Goal: Information Seeking & Learning: Learn about a topic

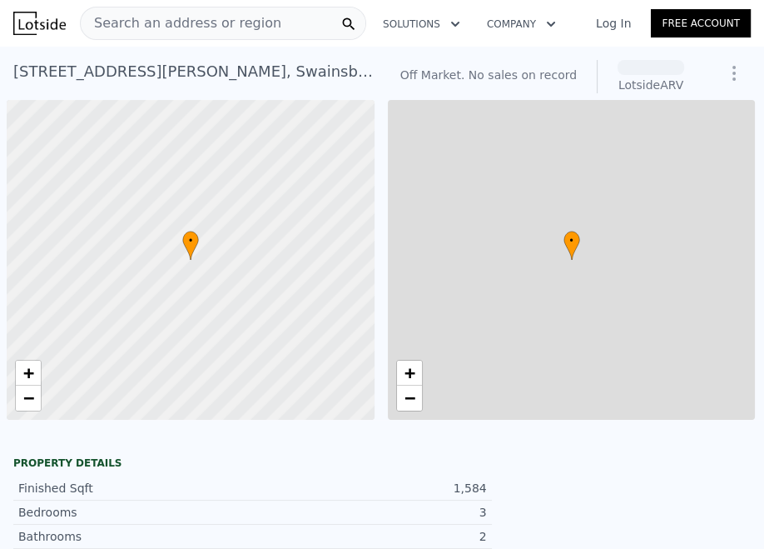
scroll to position [0, 7]
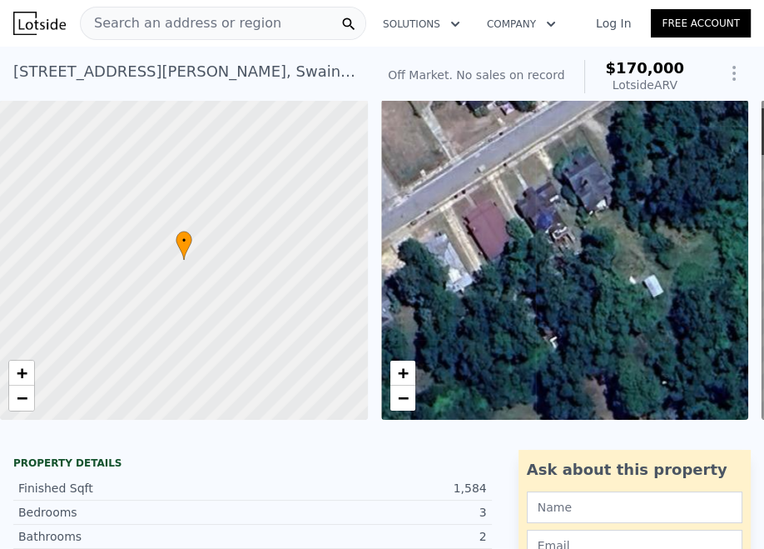
drag, startPoint x: 704, startPoint y: 281, endPoint x: 331, endPoint y: 321, distance: 374.4
click at [331, 321] on div "• + − • + − ← Move left → Move right ↑ Move up ↓ Move down + Zoom in - Zoom out…" at bounding box center [382, 260] width 764 height 320
drag, startPoint x: 215, startPoint y: 327, endPoint x: 28, endPoint y: 335, distance: 186.7
click at [28, 335] on div at bounding box center [183, 260] width 441 height 384
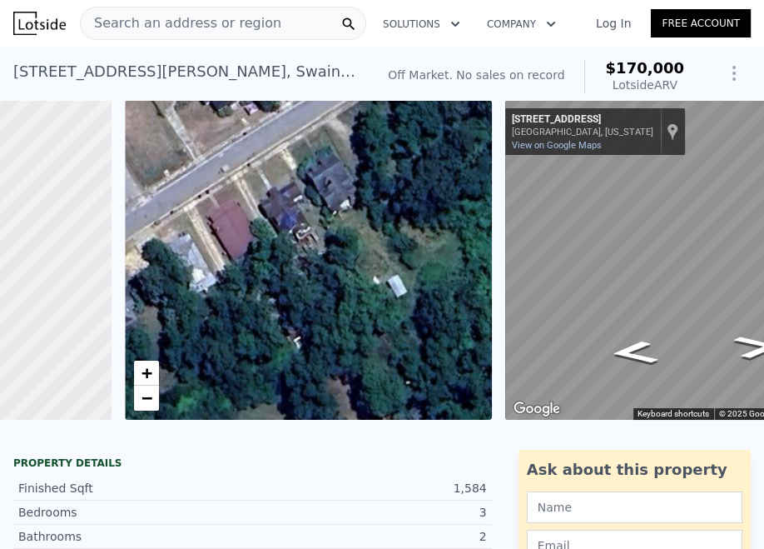
scroll to position [0, 396]
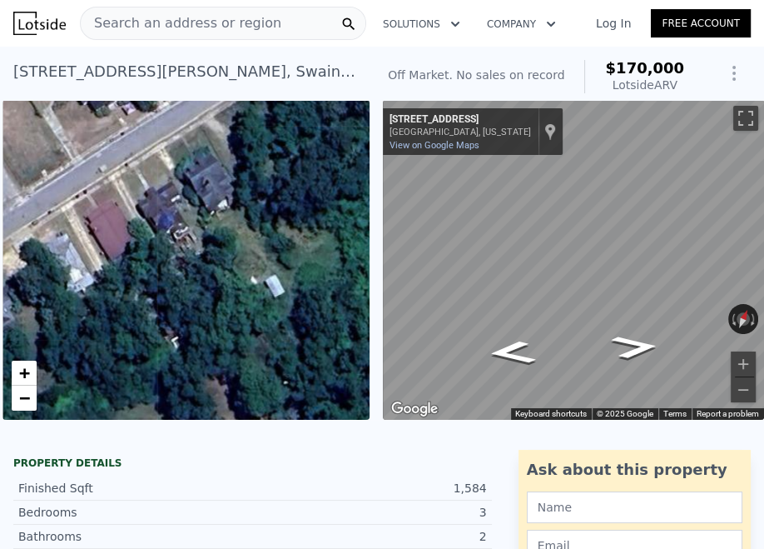
click at [230, 29] on span "Search an address or region" at bounding box center [181, 23] width 201 height 20
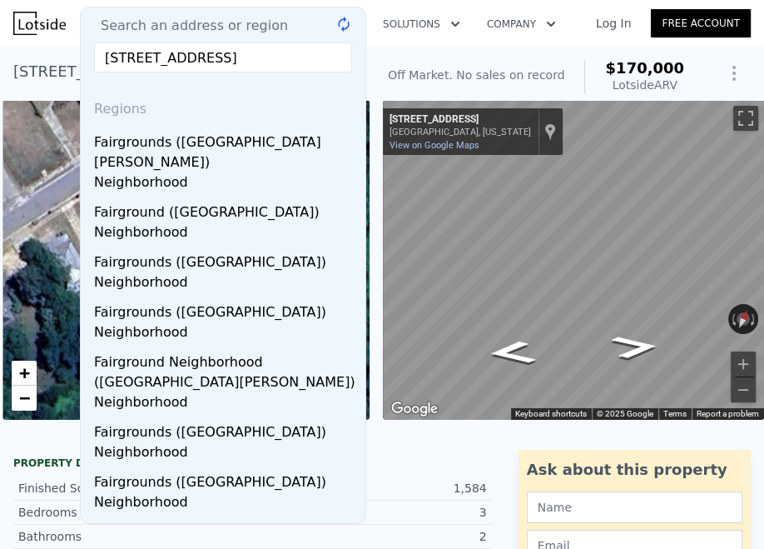
scroll to position [0, 3]
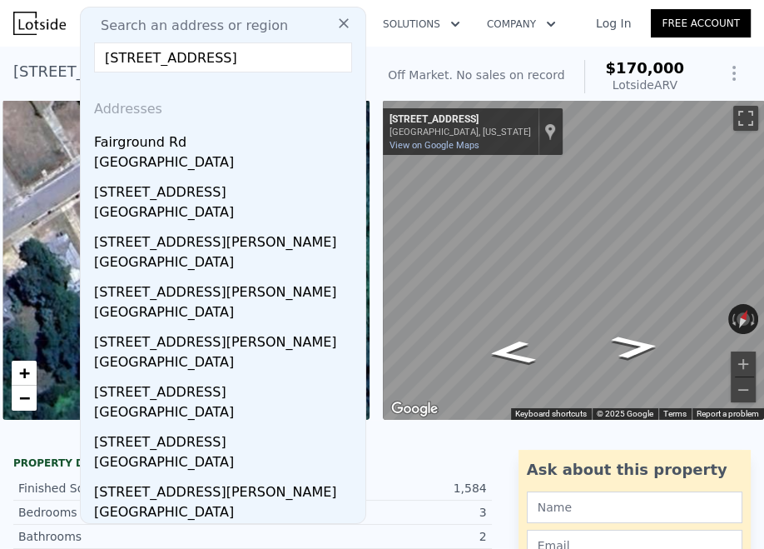
click at [154, 54] on input "208 FAIRGROUND RD SWAINSBORO GA" at bounding box center [223, 57] width 258 height 30
drag, startPoint x: 223, startPoint y: 59, endPoint x: 734, endPoint y: 55, distance: 510.5
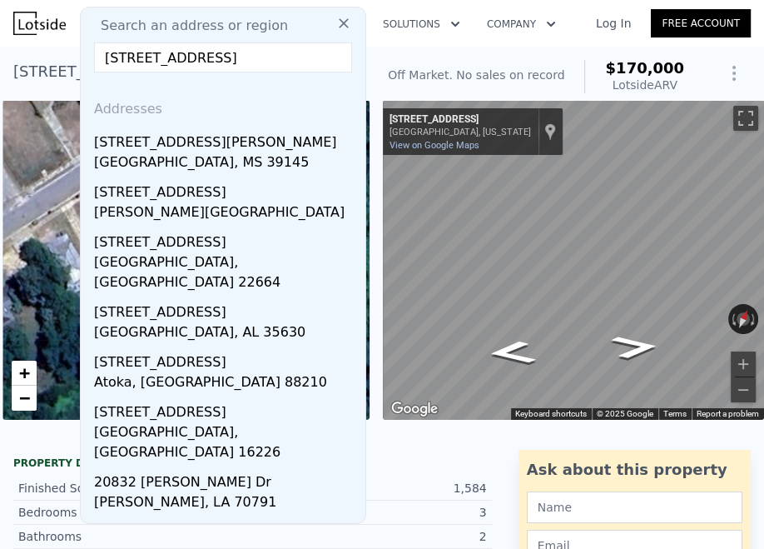
type input "208 FAIRGROUND RD EMANUE"
drag, startPoint x: 286, startPoint y: 58, endPoint x: 12, endPoint y: 30, distance: 275.4
click at [0, 33] on html "Search an address or region Search an address or region 208 FAIRGROUND RD EMANU…" at bounding box center [382, 274] width 764 height 549
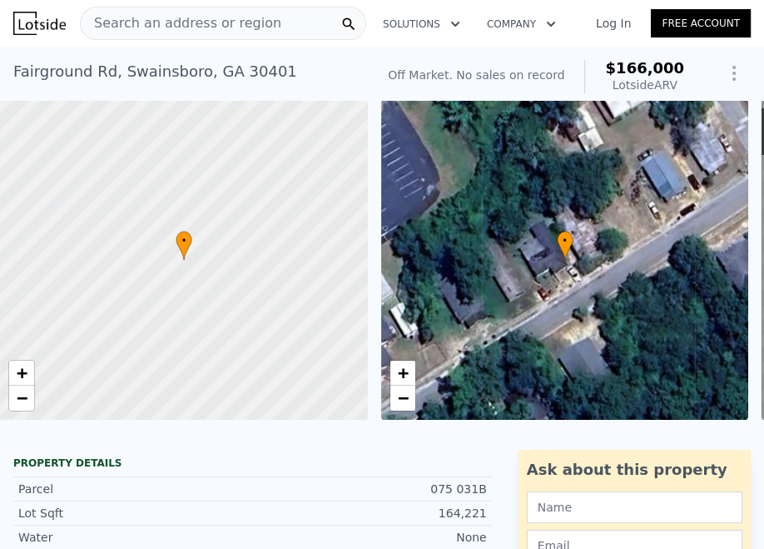
click at [214, 26] on span "Search an address or region" at bounding box center [181, 23] width 201 height 20
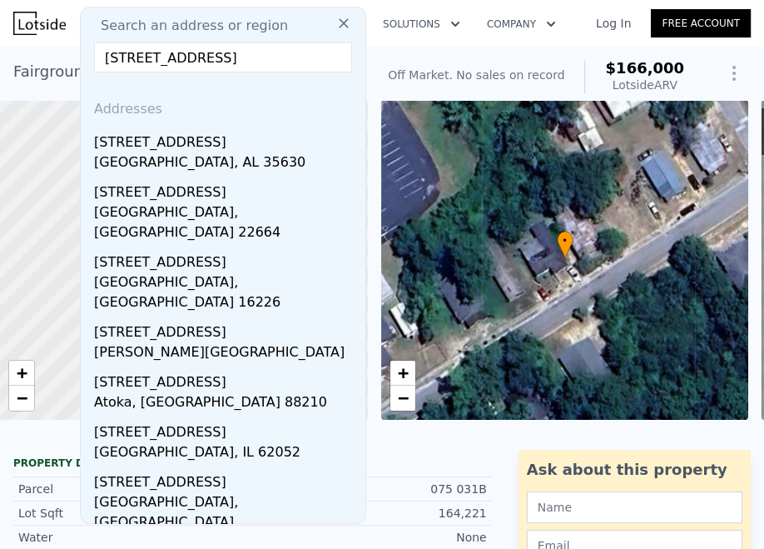
drag, startPoint x: 264, startPoint y: 52, endPoint x: 128, endPoint y: 63, distance: 136.2
click at [128, 63] on input "208 FAIRGROUND RD" at bounding box center [223, 57] width 258 height 30
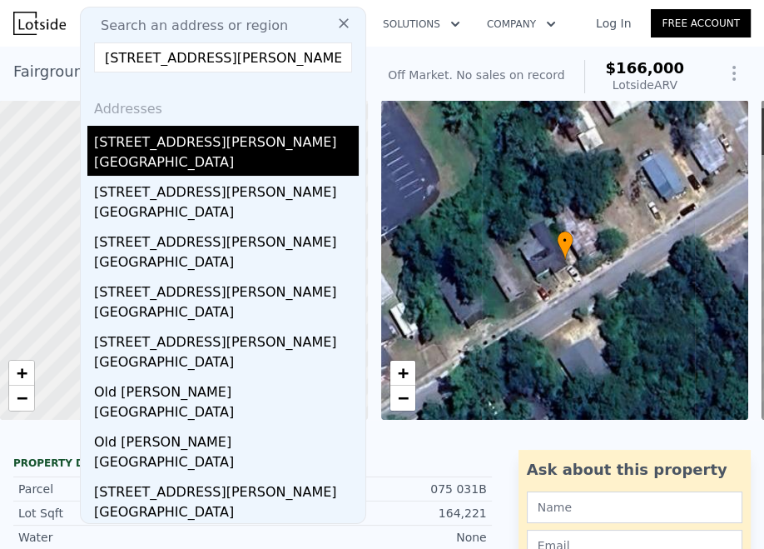
type input "208 OLD WADLEY RD"
click at [118, 161] on div "Swainsboro, GA 30401" at bounding box center [226, 163] width 265 height 23
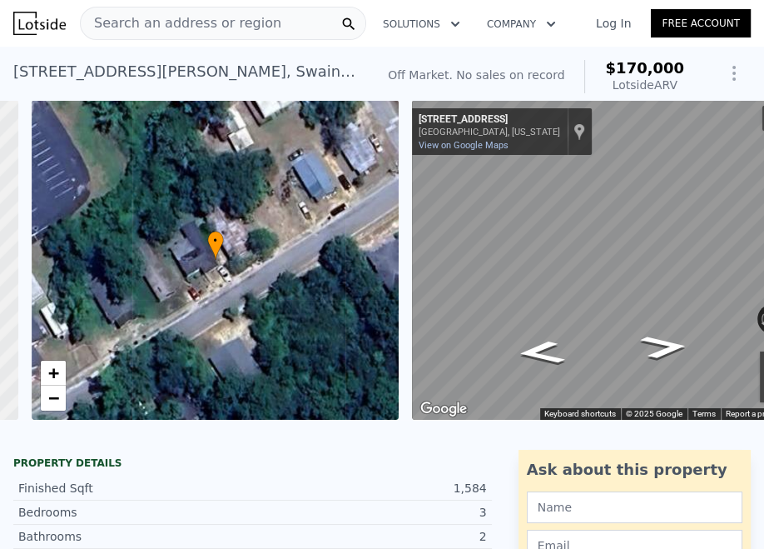
scroll to position [0, 396]
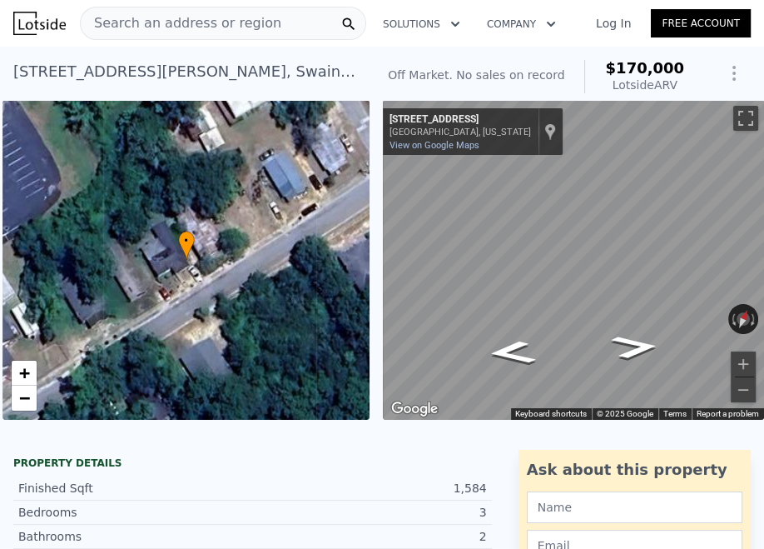
click at [205, 86] on div "208 Old Wadley Rd , Swainsboro , GA 30401 No sales on record (~ARV $170k )" at bounding box center [190, 76] width 355 height 47
click at [197, 70] on div "208 Old Wadley Rd , Swainsboro , GA 30401" at bounding box center [187, 71] width 348 height 23
click at [144, 25] on span "Search an address or region" at bounding box center [181, 23] width 201 height 20
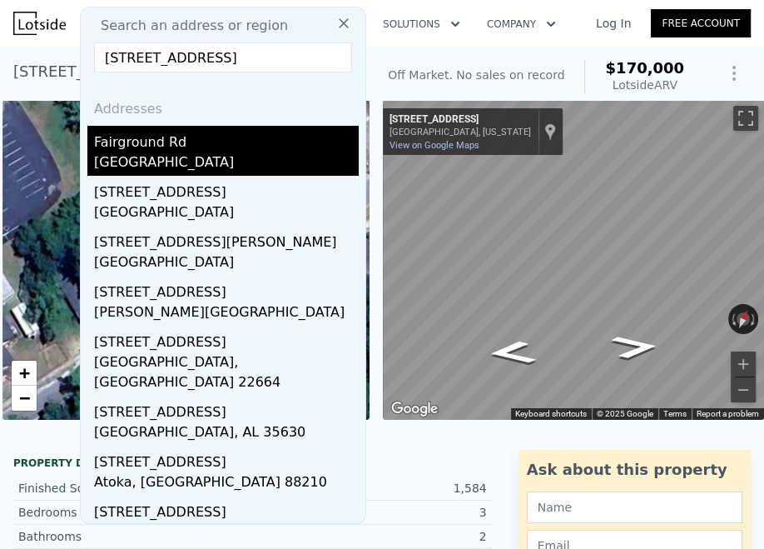
type input "208 FAIRGROUND RD SWAINSBORO"
click at [140, 149] on div "Fairground Rd" at bounding box center [226, 139] width 265 height 27
type input "3"
type input "2"
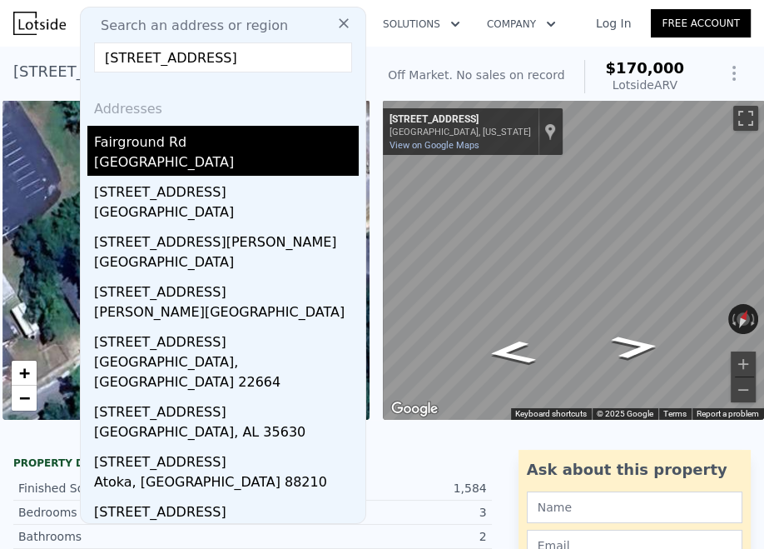
type input "1562"
type input "1872"
type input "218235.6"
type input "224334"
type input "$ 166,000"
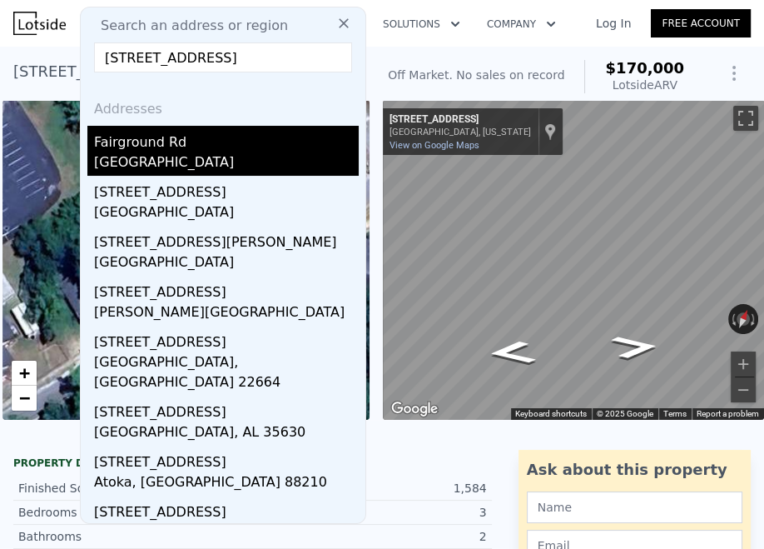
type input "$ 30,178"
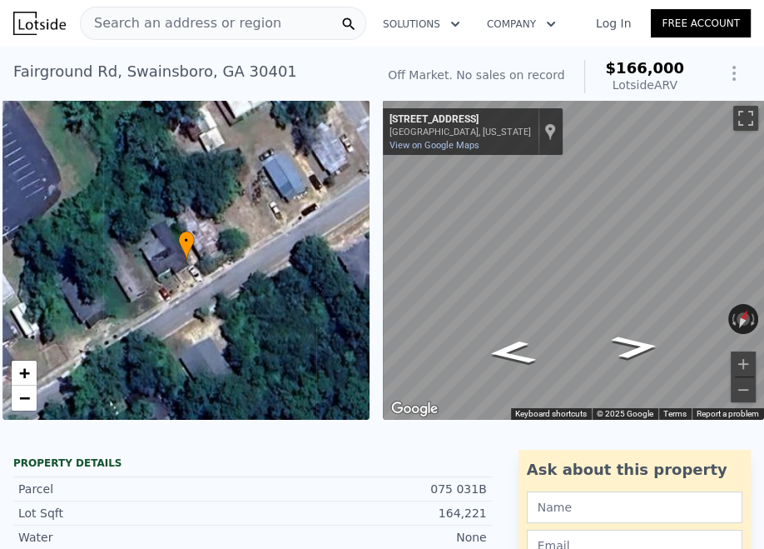
click at [274, 18] on div "Search an address or region" at bounding box center [223, 23] width 286 height 33
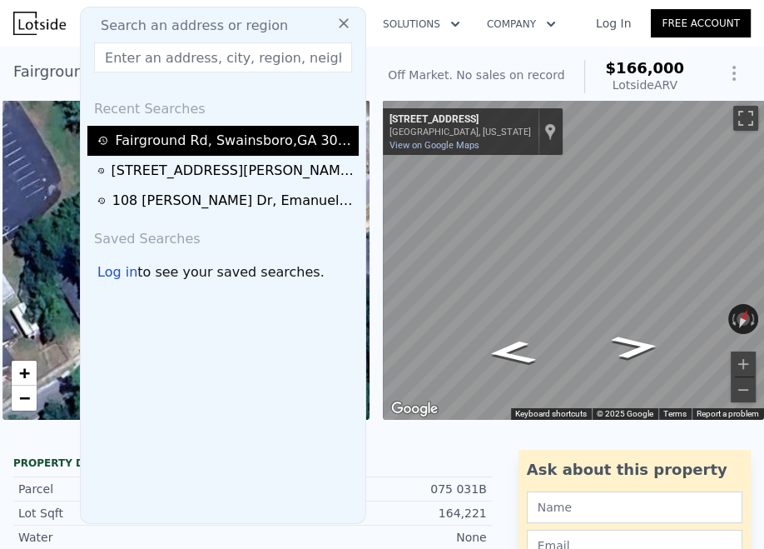
click at [162, 146] on div "Fairground Rd , Swainsboro , GA 30401" at bounding box center [234, 141] width 239 height 20
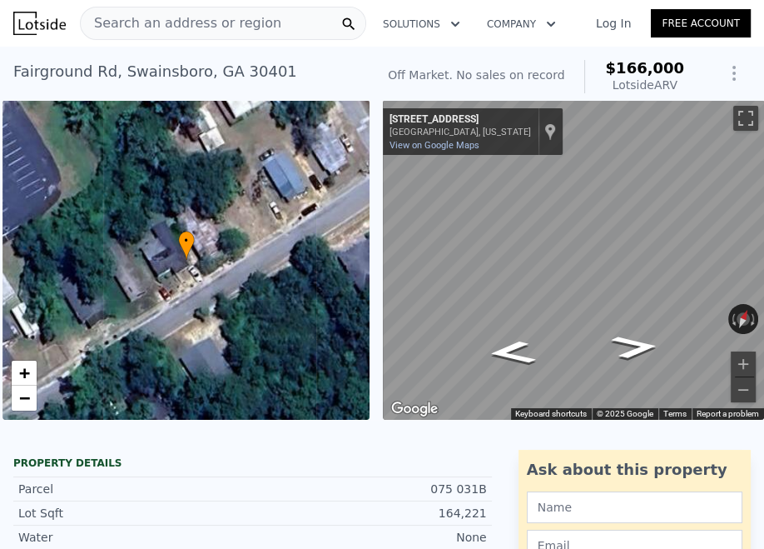
click at [160, 73] on div "Fairground Rd , Swainsboro , GA 30401" at bounding box center [155, 71] width 284 height 23
click at [41, 20] on img at bounding box center [39, 23] width 52 height 23
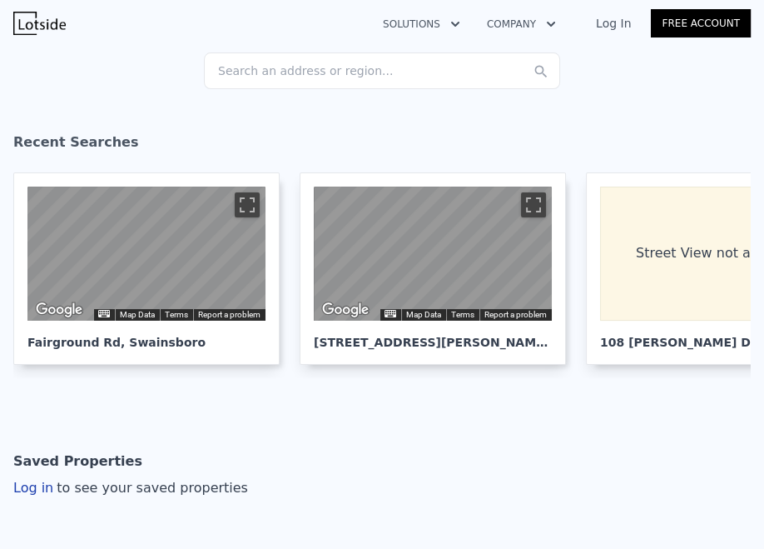
scroll to position [200, 0]
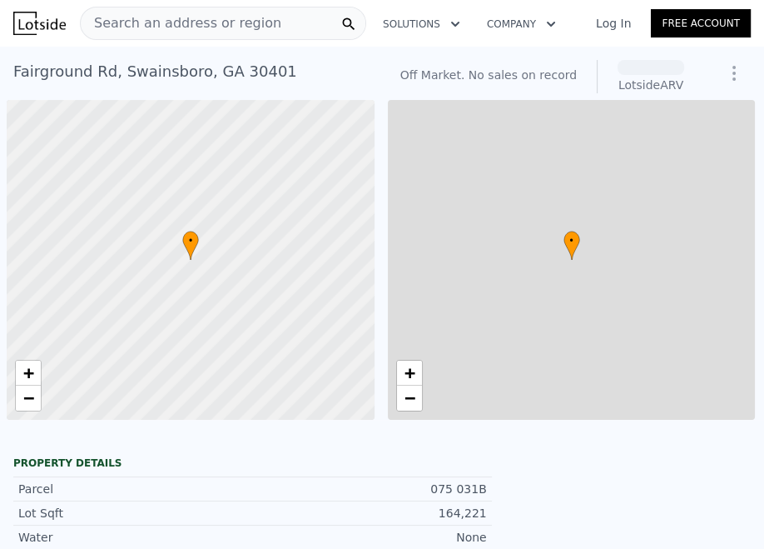
scroll to position [0, 7]
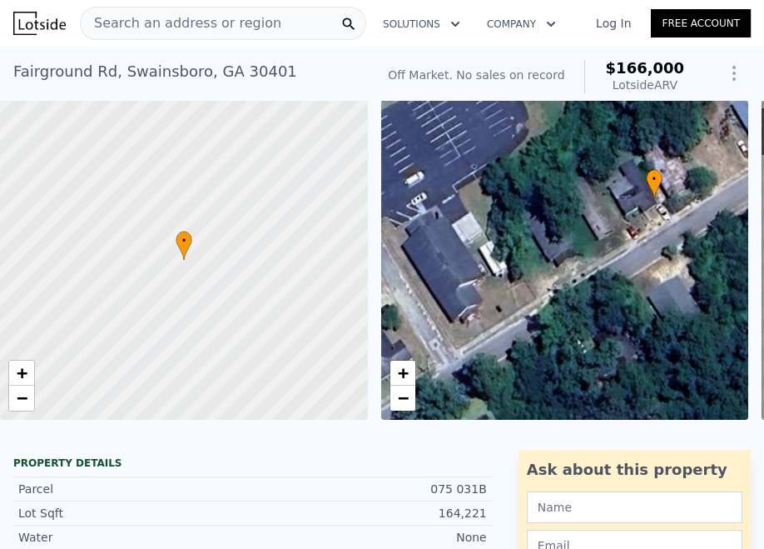
drag, startPoint x: 534, startPoint y: 266, endPoint x: 626, endPoint y: 197, distance: 114.9
click at [626, 197] on div "• + −" at bounding box center [565, 260] width 368 height 320
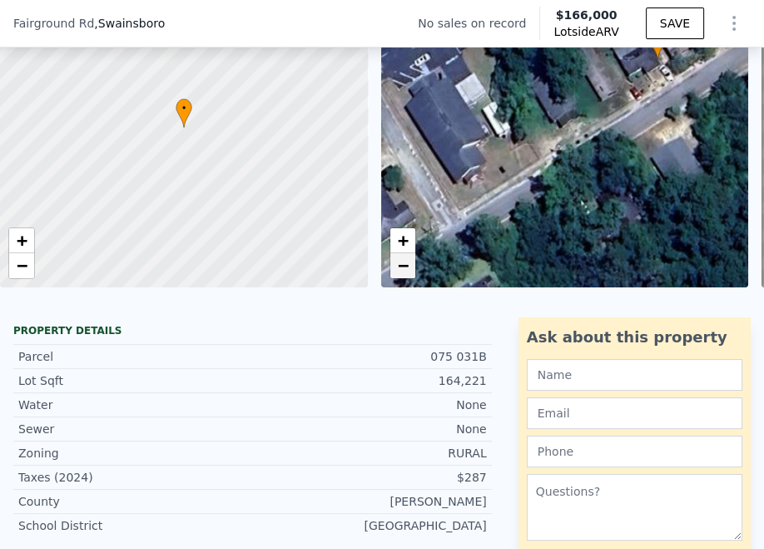
click at [401, 271] on span "−" at bounding box center [402, 265] width 11 height 21
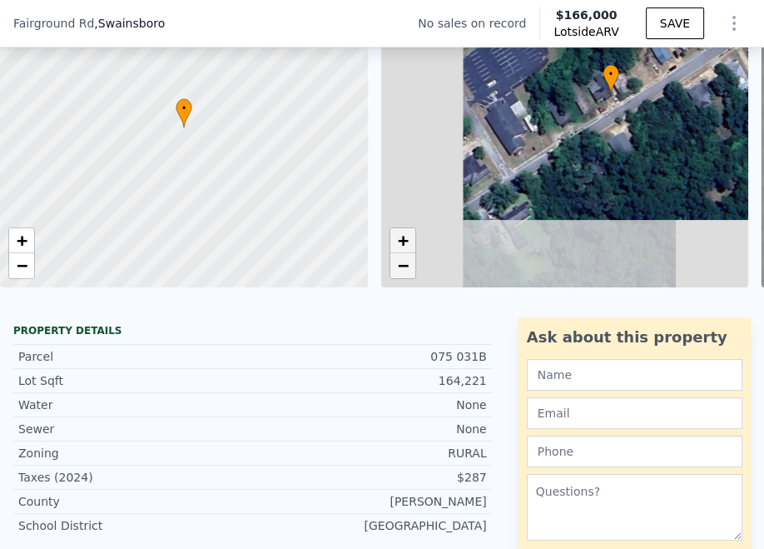
scroll to position [93, 0]
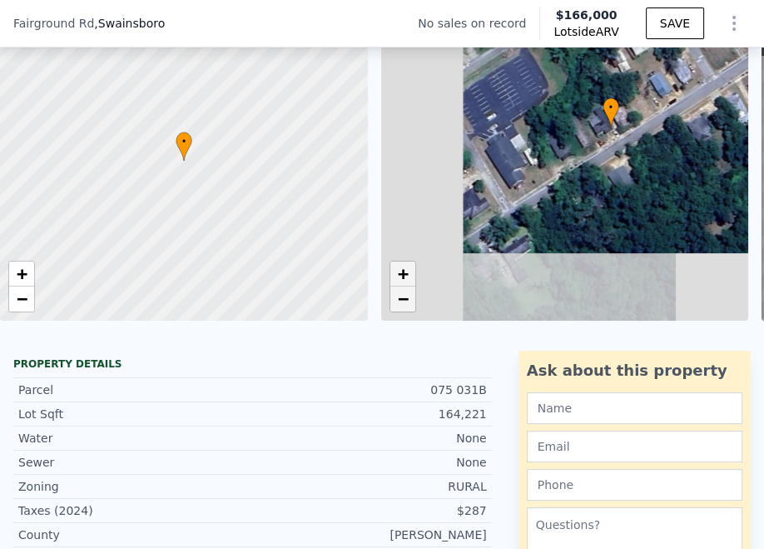
click at [401, 271] on span "+" at bounding box center [402, 273] width 11 height 21
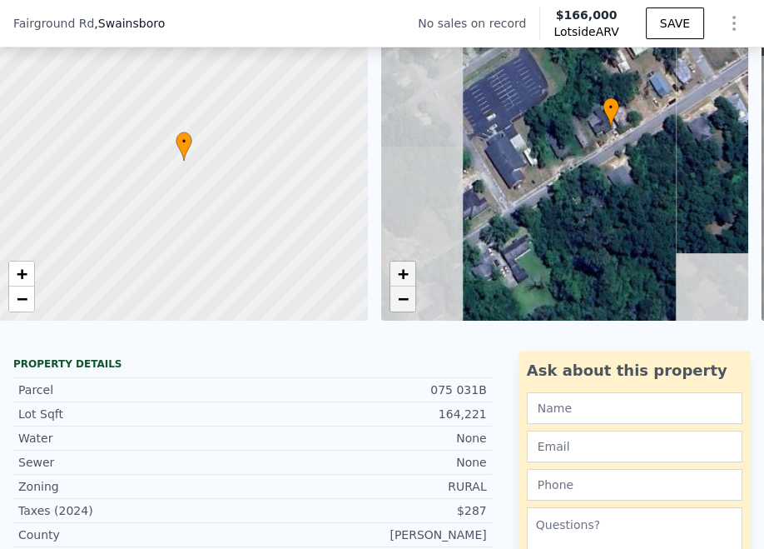
click at [401, 271] on span "+" at bounding box center [402, 273] width 11 height 21
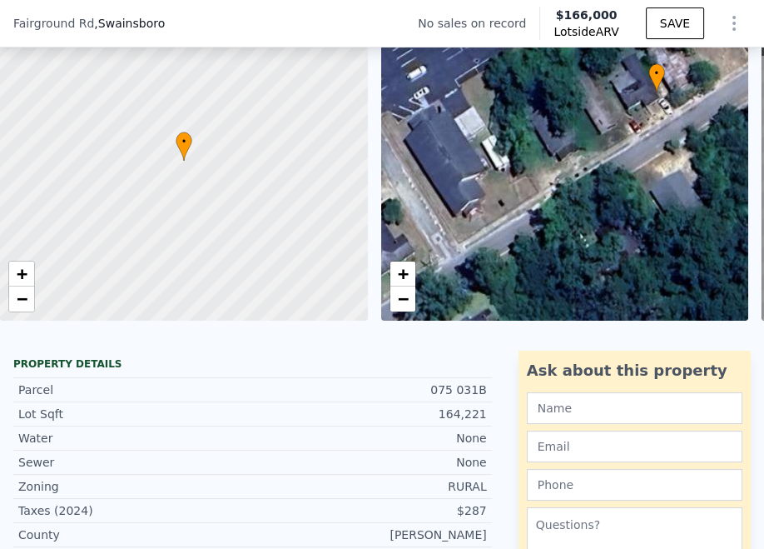
click at [415, 299] on div "• + −" at bounding box center [565, 161] width 368 height 320
click at [405, 301] on span "−" at bounding box center [402, 298] width 11 height 21
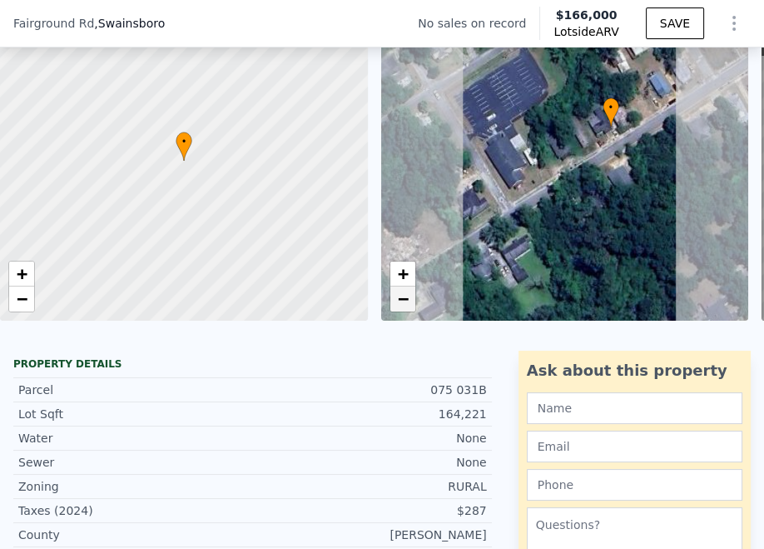
click at [405, 301] on span "−" at bounding box center [402, 298] width 11 height 21
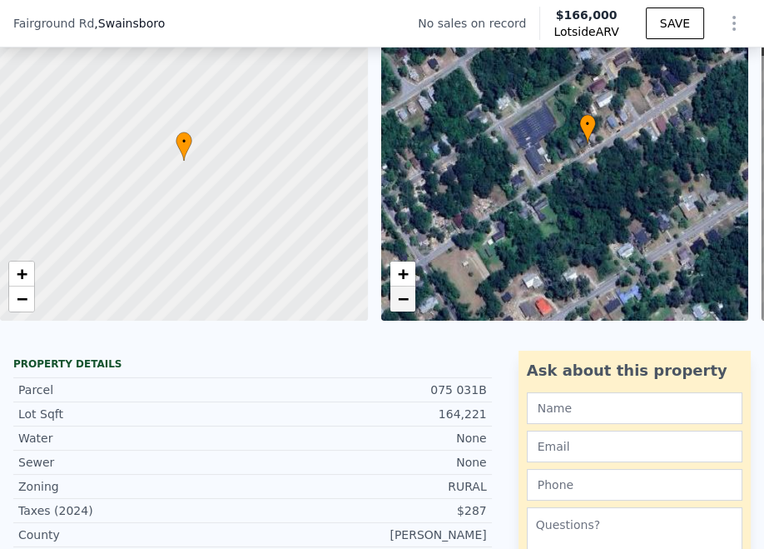
click at [405, 301] on span "−" at bounding box center [402, 298] width 11 height 21
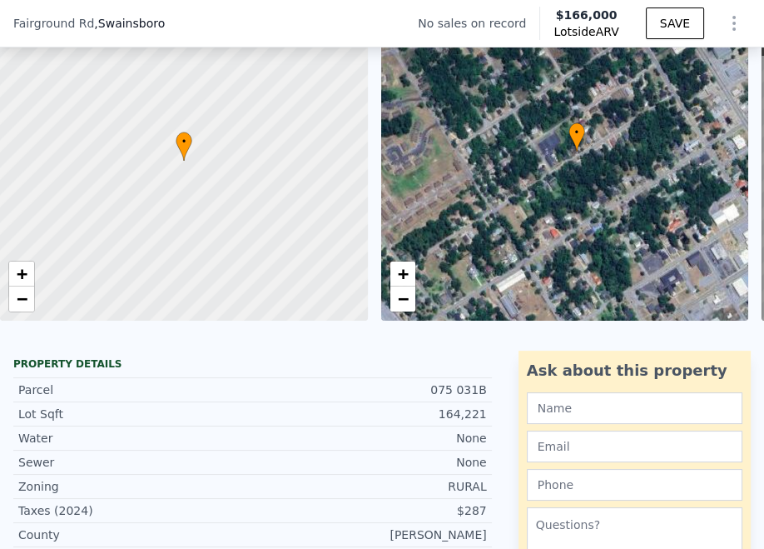
click at [565, 221] on div "• + −" at bounding box center [565, 161] width 368 height 320
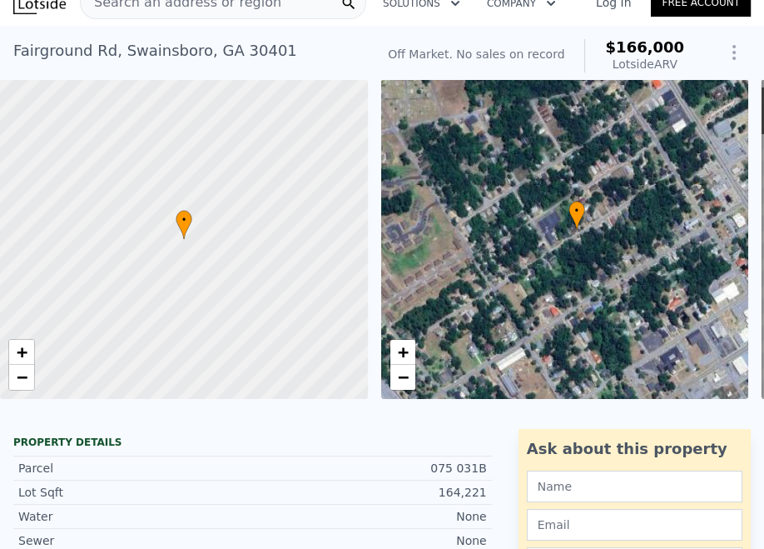
scroll to position [6, 0]
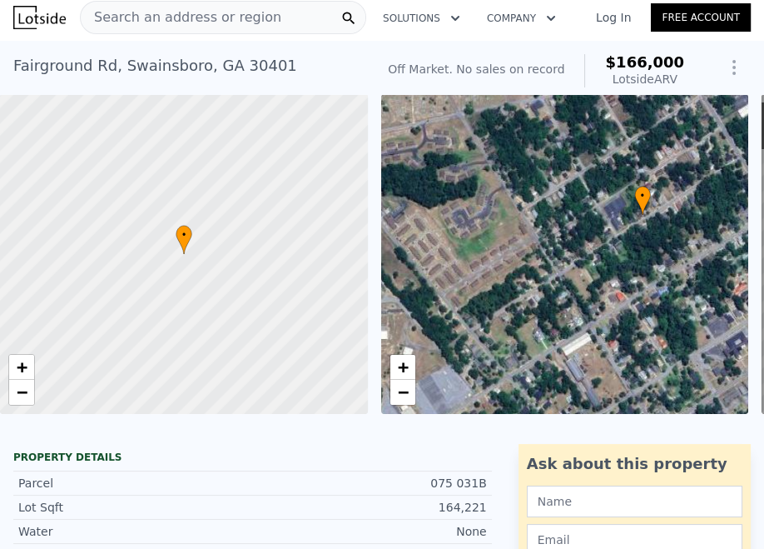
drag, startPoint x: 510, startPoint y: 298, endPoint x: 560, endPoint y: 285, distance: 52.5
click at [560, 285] on div "• + −" at bounding box center [565, 254] width 368 height 320
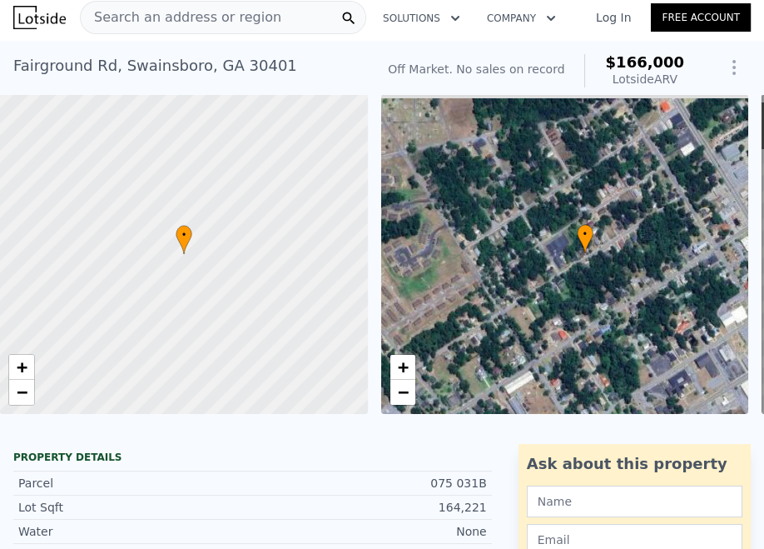
drag, startPoint x: 617, startPoint y: 237, endPoint x: 506, endPoint y: 341, distance: 151.4
click at [506, 341] on div "• + −" at bounding box center [565, 254] width 368 height 320
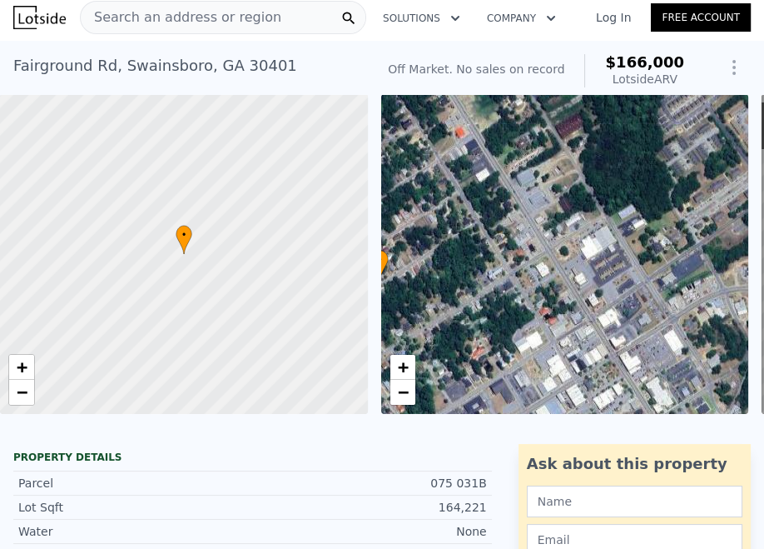
drag, startPoint x: 699, startPoint y: 321, endPoint x: 542, endPoint y: 274, distance: 163.6
click at [542, 274] on div "• + −" at bounding box center [565, 254] width 368 height 320
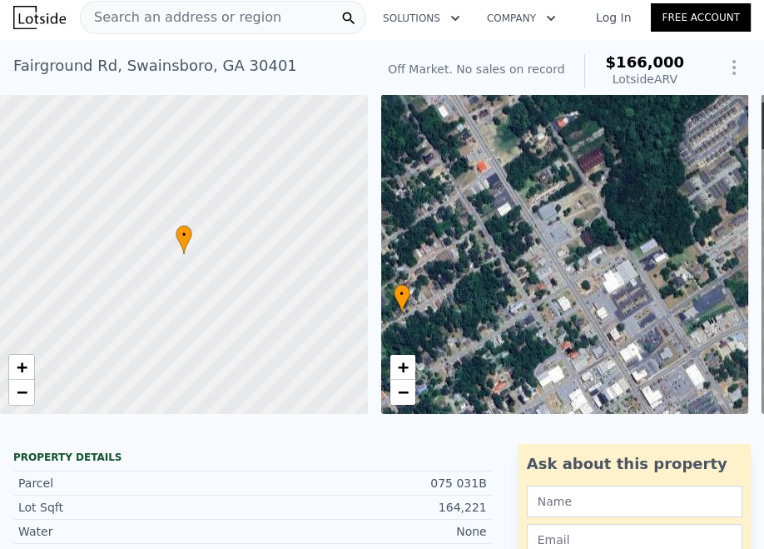
drag, startPoint x: 627, startPoint y: 365, endPoint x: 658, endPoint y: 417, distance: 60.8
click at [658, 414] on div "• + − • + − ← Move left → Move right ↑ Move up ↓ Move down + Zoom in - Zoom out…" at bounding box center [382, 254] width 764 height 320
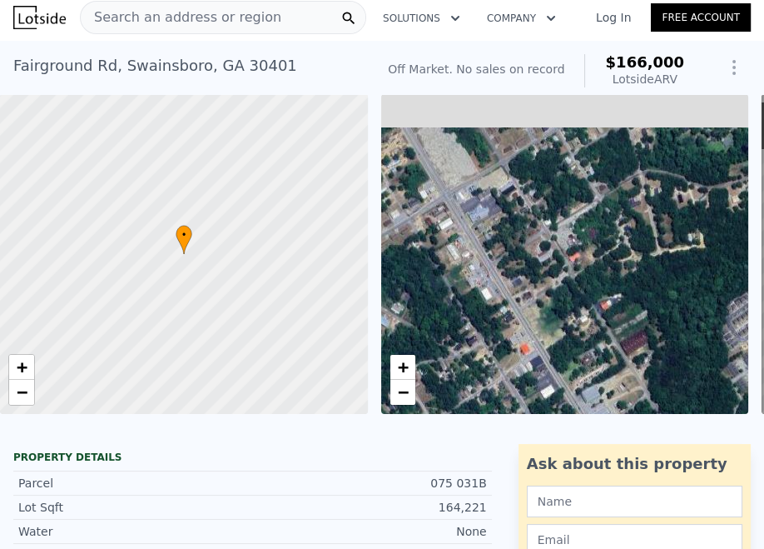
drag, startPoint x: 473, startPoint y: 216, endPoint x: 513, endPoint y: 388, distance: 177.0
click at [513, 388] on div "• + −" at bounding box center [565, 254] width 368 height 320
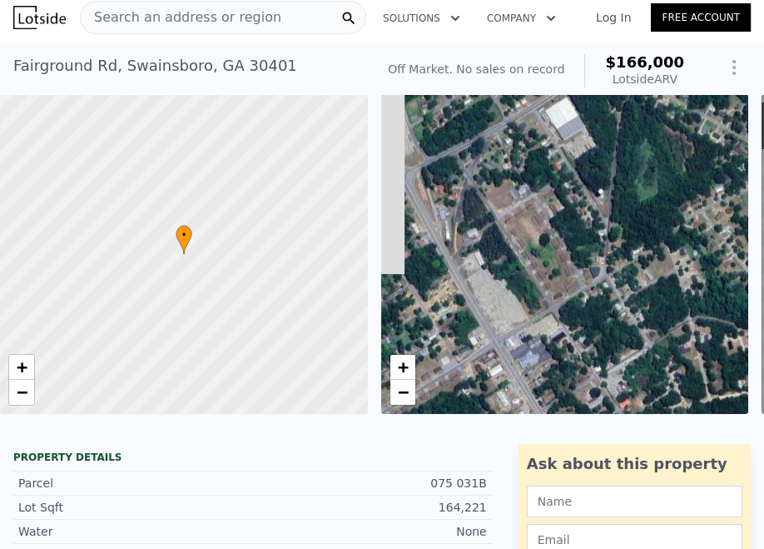
drag, startPoint x: 485, startPoint y: 218, endPoint x: 536, endPoint y: 370, distance: 160.1
click at [536, 370] on div "• + −" at bounding box center [565, 254] width 368 height 320
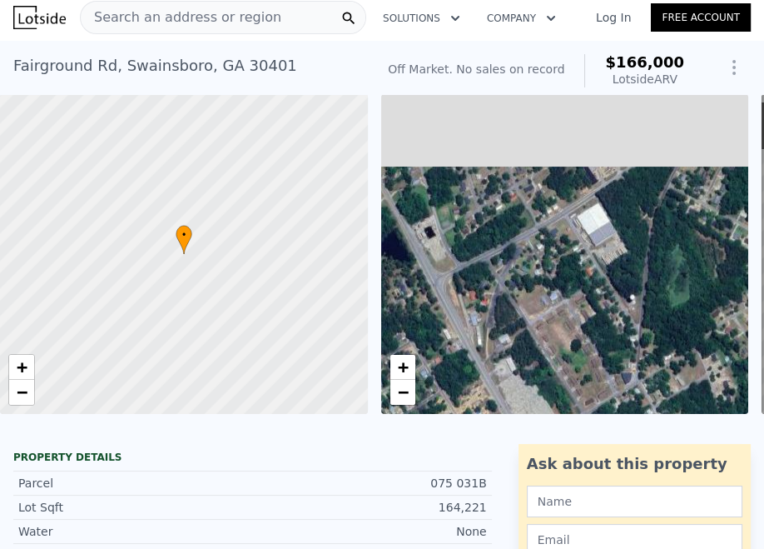
drag, startPoint x: 416, startPoint y: 242, endPoint x: 456, endPoint y: 365, distance: 128.8
click at [456, 365] on div "• + −" at bounding box center [565, 254] width 368 height 320
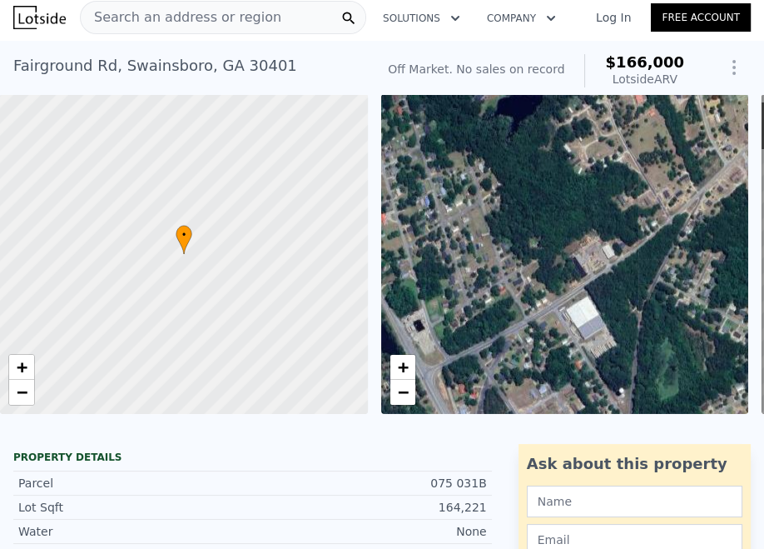
drag, startPoint x: 458, startPoint y: 254, endPoint x: 437, endPoint y: 324, distance: 73.0
click at [437, 324] on div "• + −" at bounding box center [565, 254] width 368 height 320
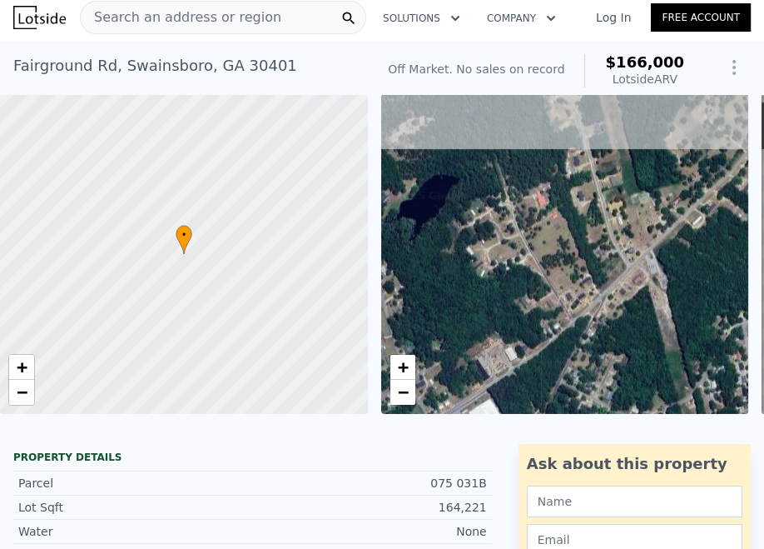
drag, startPoint x: 585, startPoint y: 253, endPoint x: 488, endPoint y: 356, distance: 141.4
click at [488, 356] on div "• + −" at bounding box center [565, 254] width 368 height 320
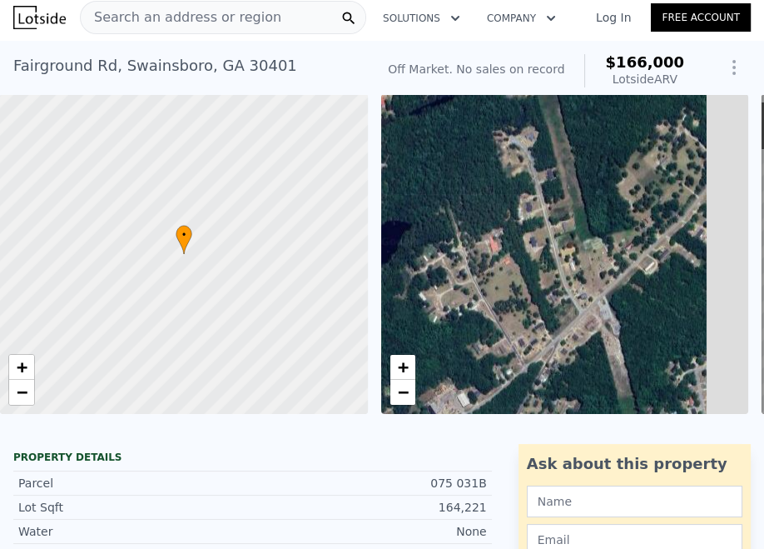
drag, startPoint x: 647, startPoint y: 220, endPoint x: 531, endPoint y: 327, distance: 157.9
click at [531, 327] on div "• + −" at bounding box center [565, 254] width 368 height 320
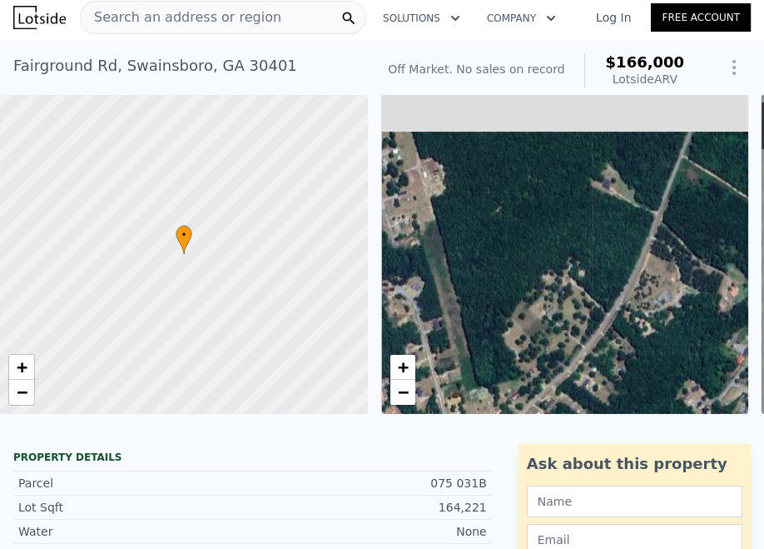
drag, startPoint x: 591, startPoint y: 222, endPoint x: 536, endPoint y: 331, distance: 122.9
click at [536, 331] on div "• + −" at bounding box center [565, 254] width 368 height 320
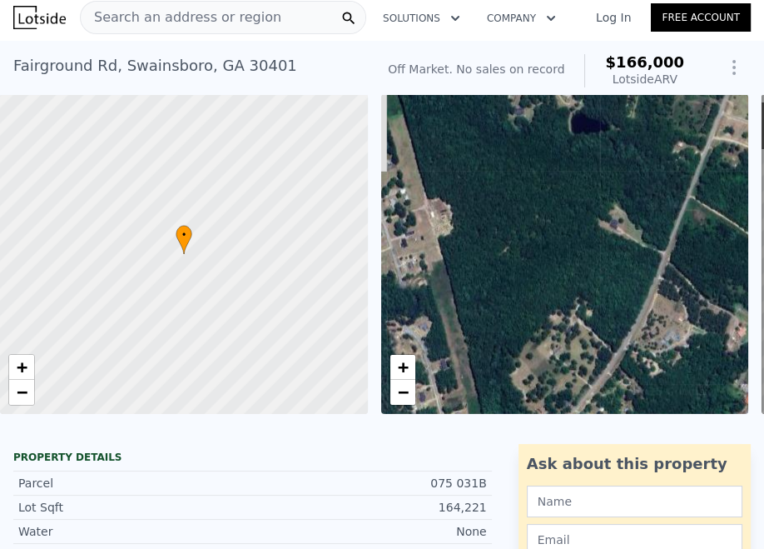
drag, startPoint x: 505, startPoint y: 226, endPoint x: 588, endPoint y: 346, distance: 146.0
click at [588, 346] on div "• + −" at bounding box center [565, 254] width 368 height 320
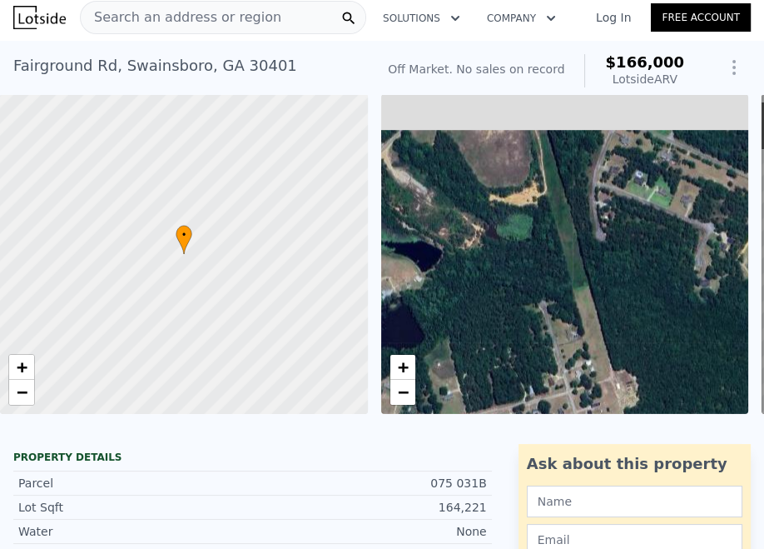
drag, startPoint x: 572, startPoint y: 268, endPoint x: 643, endPoint y: 270, distance: 70.8
click at [633, 269] on div "• + −" at bounding box center [565, 254] width 368 height 320
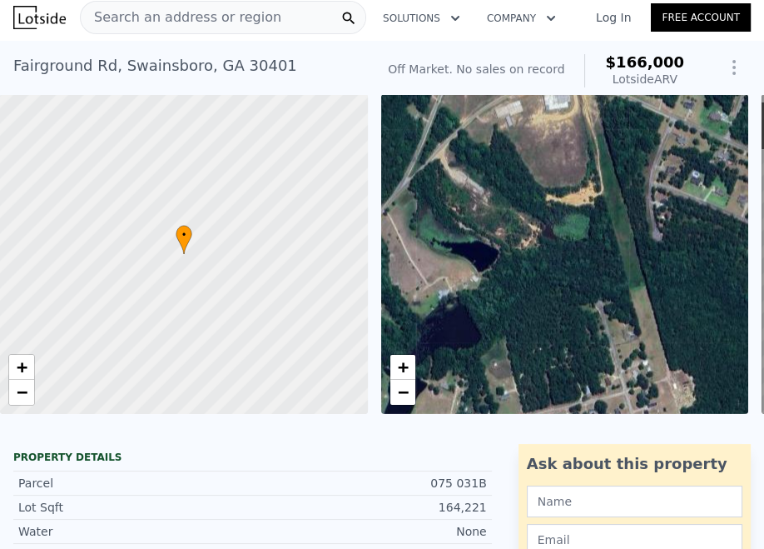
drag, startPoint x: 530, startPoint y: 244, endPoint x: 636, endPoint y: 243, distance: 105.8
click at [636, 243] on div "• + −" at bounding box center [565, 254] width 368 height 320
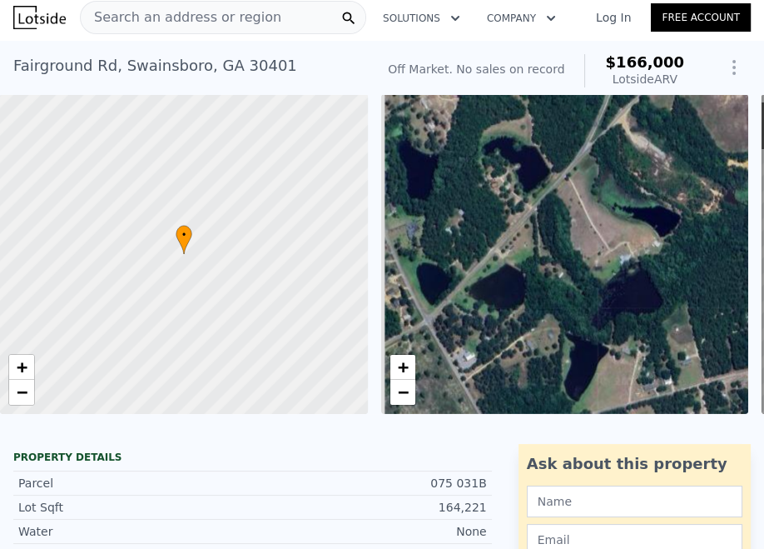
drag, startPoint x: 515, startPoint y: 248, endPoint x: 606, endPoint y: 217, distance: 96.9
click at [606, 217] on div "• + −" at bounding box center [565, 254] width 368 height 320
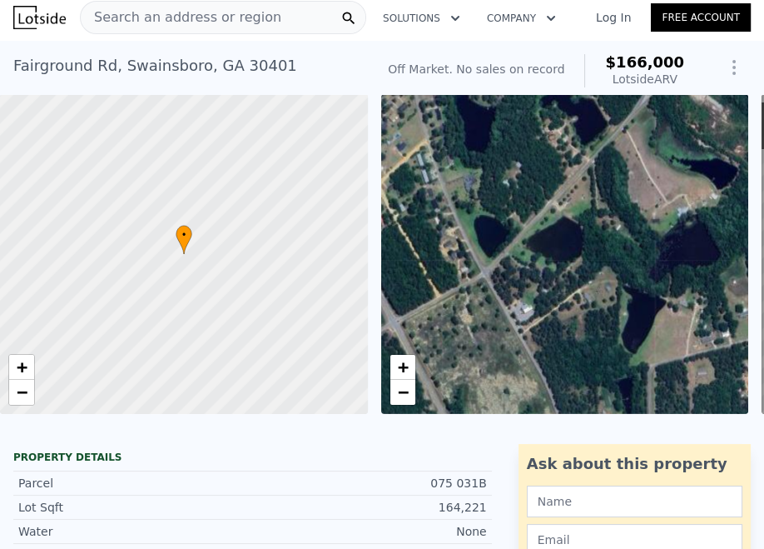
drag, startPoint x: 578, startPoint y: 268, endPoint x: 629, endPoint y: 227, distance: 65.7
click at [629, 227] on div "• + −" at bounding box center [565, 254] width 368 height 320
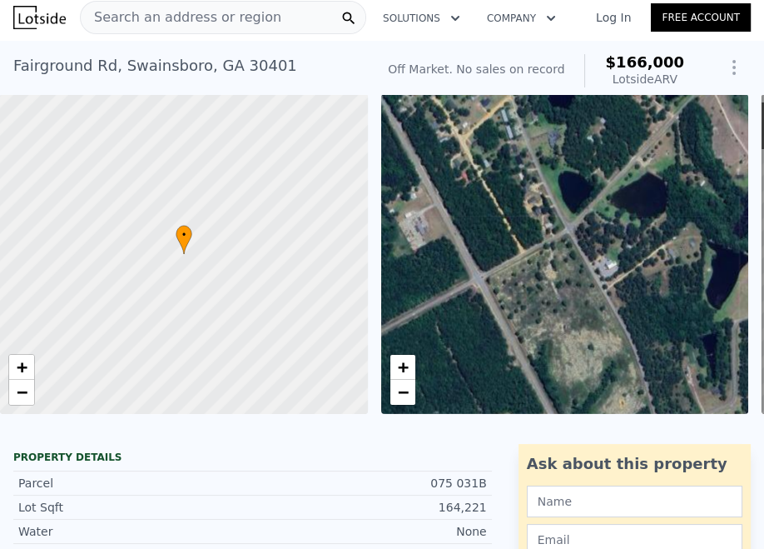
drag, startPoint x: 529, startPoint y: 244, endPoint x: 601, endPoint y: 210, distance: 80.1
click at [601, 210] on div "• + −" at bounding box center [565, 254] width 368 height 320
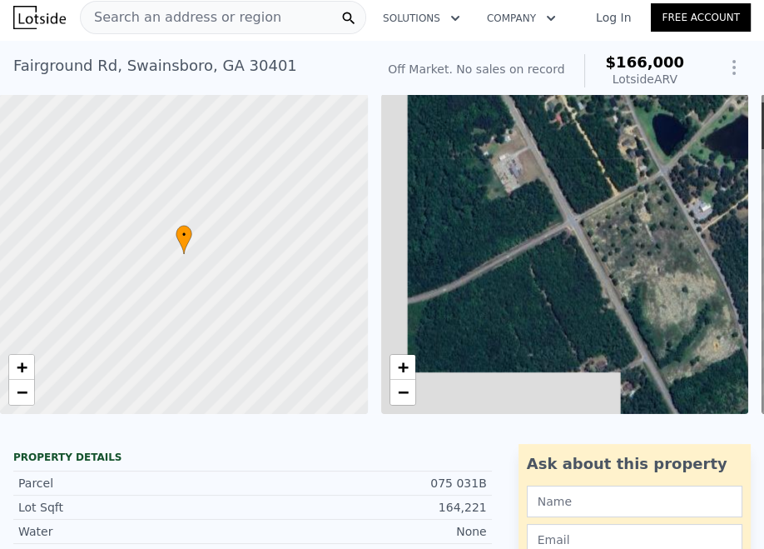
drag, startPoint x: 503, startPoint y: 269, endPoint x: 625, endPoint y: 183, distance: 148.8
click at [625, 183] on div "• + −" at bounding box center [565, 254] width 368 height 320
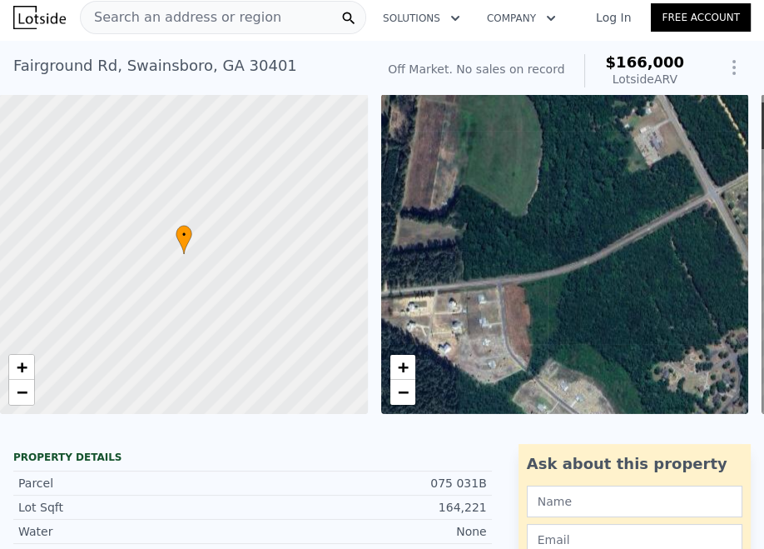
drag, startPoint x: 558, startPoint y: 235, endPoint x: 660, endPoint y: 239, distance: 102.5
click at [660, 239] on div "• + −" at bounding box center [565, 254] width 368 height 320
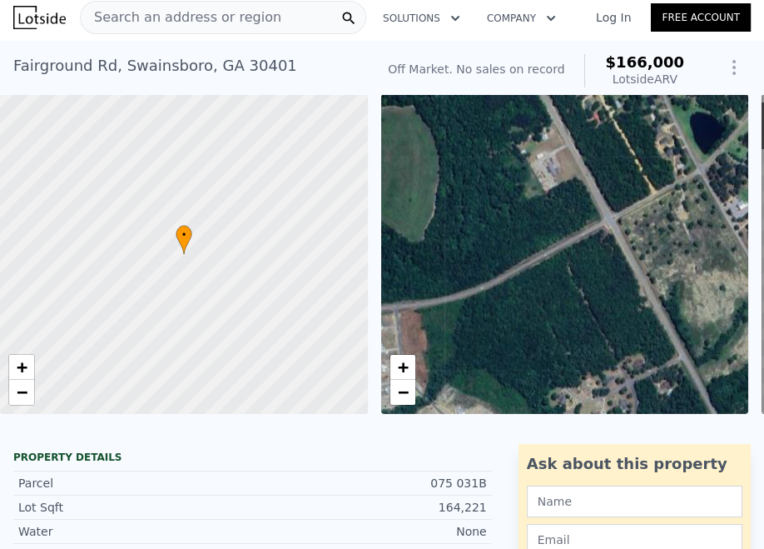
drag, startPoint x: 646, startPoint y: 266, endPoint x: 530, endPoint y: 297, distance: 120.8
click at [530, 297] on div "• + −" at bounding box center [565, 254] width 368 height 320
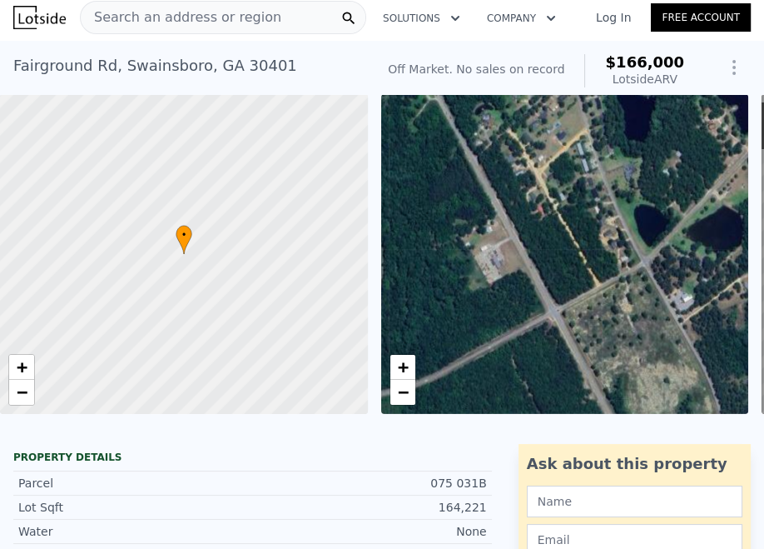
drag, startPoint x: 606, startPoint y: 228, endPoint x: 560, endPoint y: 324, distance: 106.5
click at [560, 324] on div "• + −" at bounding box center [565, 254] width 368 height 320
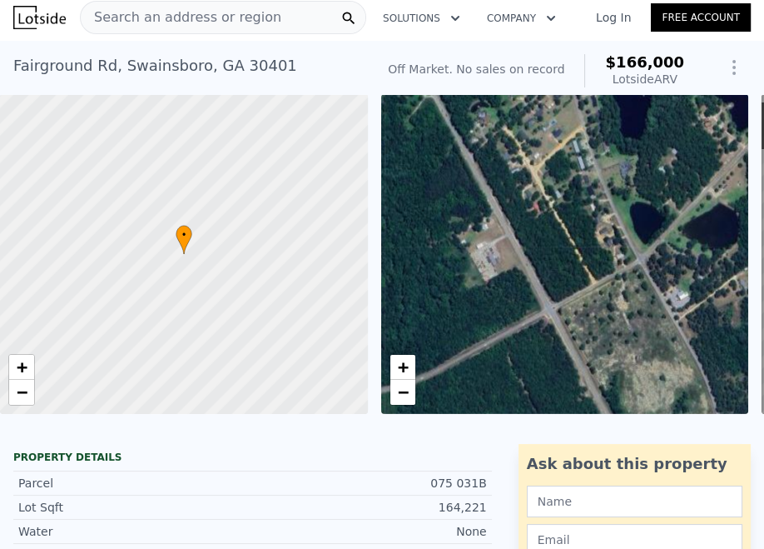
drag, startPoint x: 597, startPoint y: 316, endPoint x: 577, endPoint y: 208, distance: 109.3
click at [577, 213] on div "• + −" at bounding box center [565, 254] width 368 height 320
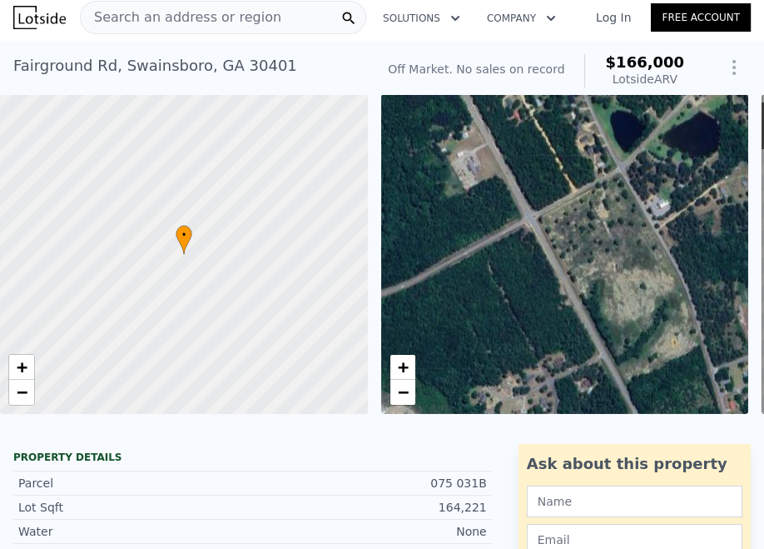
drag, startPoint x: 618, startPoint y: 332, endPoint x: 580, endPoint y: 201, distance: 136.8
click at [580, 202] on div "• + −" at bounding box center [565, 254] width 368 height 320
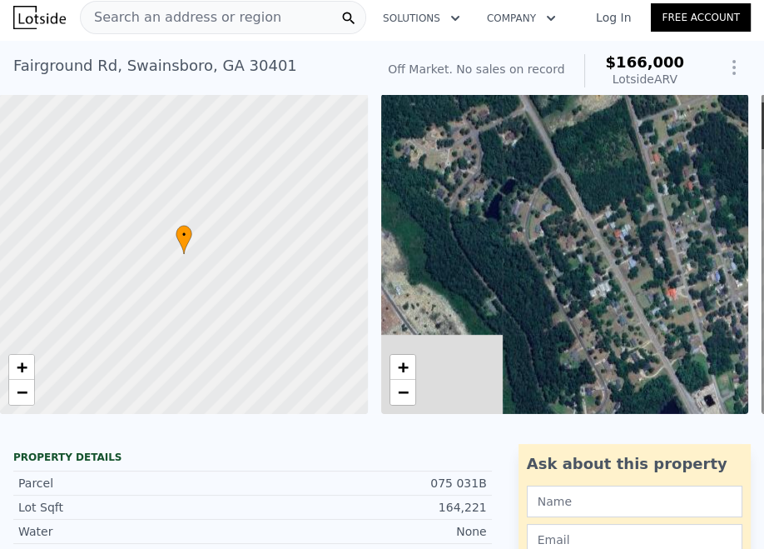
drag, startPoint x: 638, startPoint y: 366, endPoint x: 595, endPoint y: 232, distance: 140.9
click at [595, 232] on div "• + −" at bounding box center [565, 254] width 368 height 320
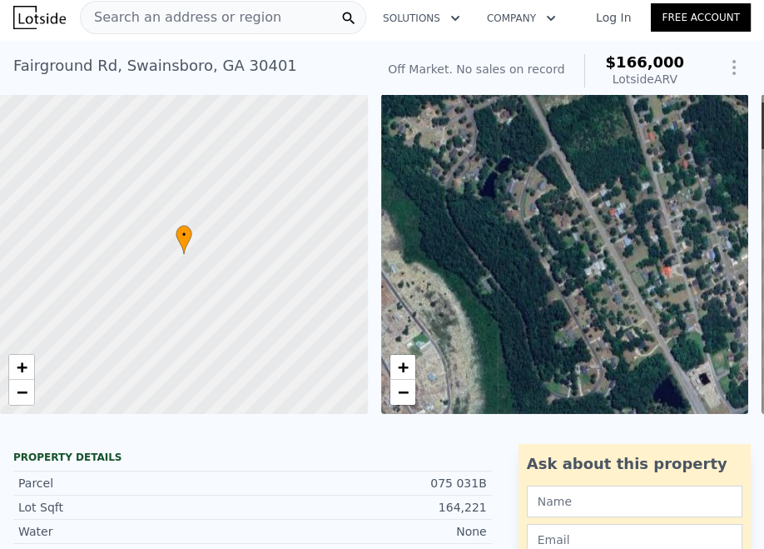
drag, startPoint x: 648, startPoint y: 352, endPoint x: 610, endPoint y: 247, distance: 112.2
click at [610, 247] on div "• + −" at bounding box center [565, 254] width 368 height 320
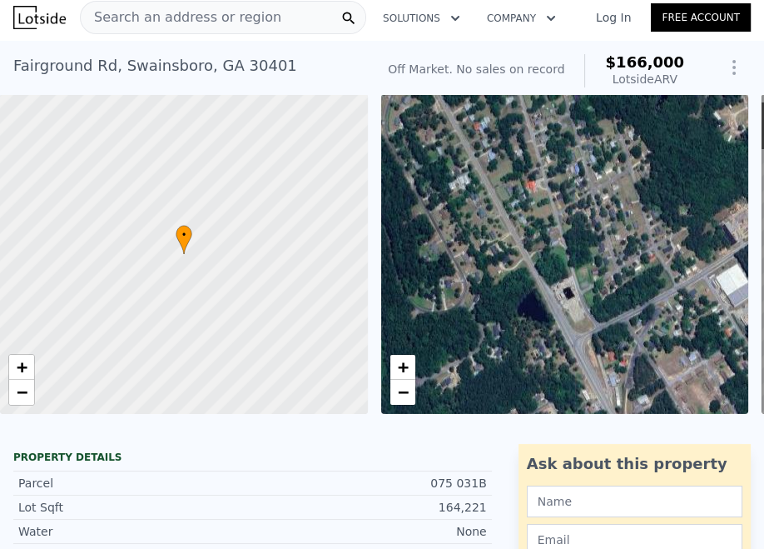
drag, startPoint x: 667, startPoint y: 353, endPoint x: 569, endPoint y: 373, distance: 100.3
click at [569, 373] on div "• + −" at bounding box center [565, 254] width 368 height 320
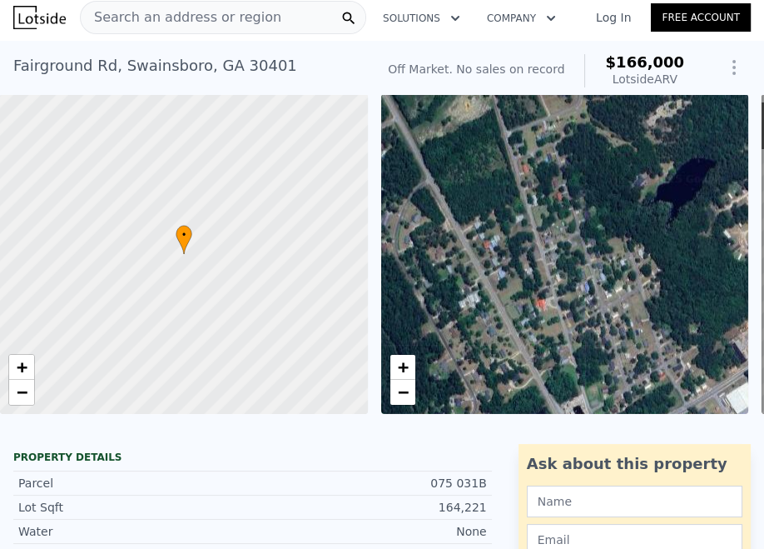
drag, startPoint x: 539, startPoint y: 301, endPoint x: 553, endPoint y: 426, distance: 125.7
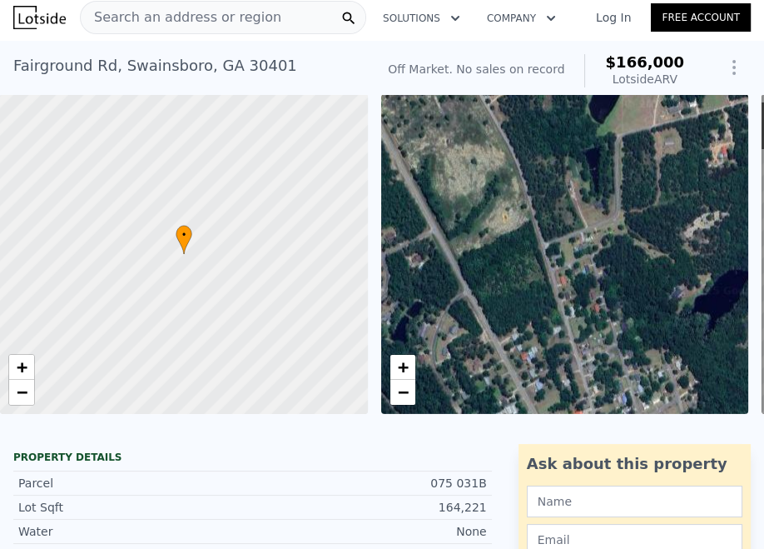
drag, startPoint x: 496, startPoint y: 234, endPoint x: 538, endPoint y: 354, distance: 126.9
click at [538, 354] on div "• + −" at bounding box center [565, 254] width 368 height 320
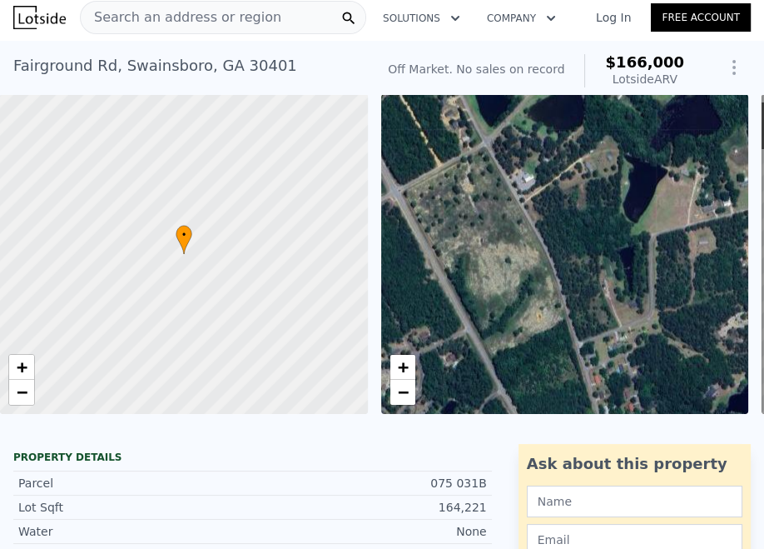
drag, startPoint x: 509, startPoint y: 243, endPoint x: 537, endPoint y: 337, distance: 98.3
click at [537, 337] on div "• + −" at bounding box center [565, 254] width 368 height 320
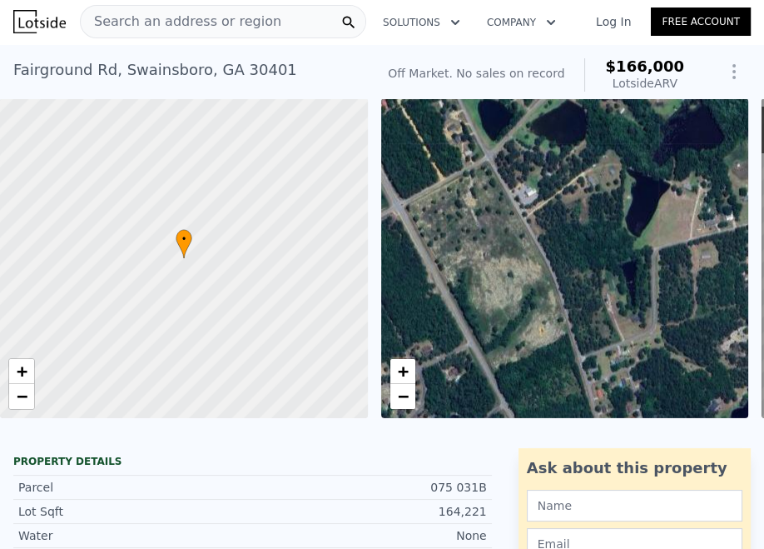
scroll to position [0, 0]
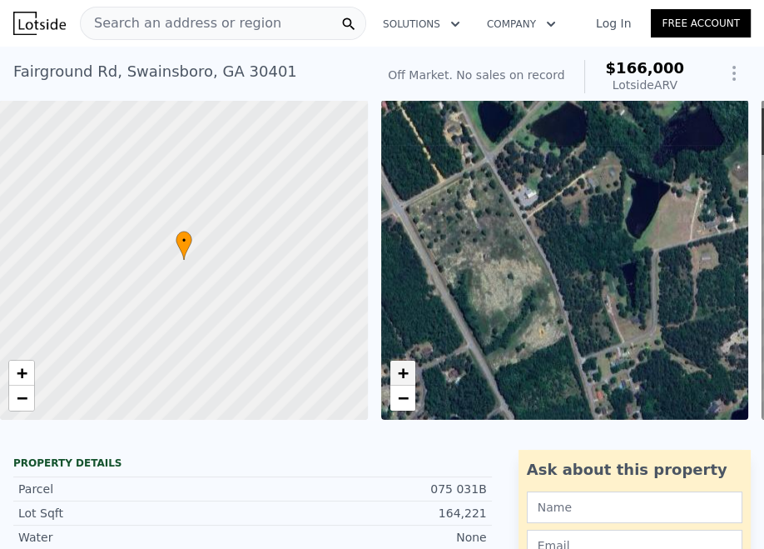
click at [398, 371] on span "+" at bounding box center [402, 372] width 11 height 21
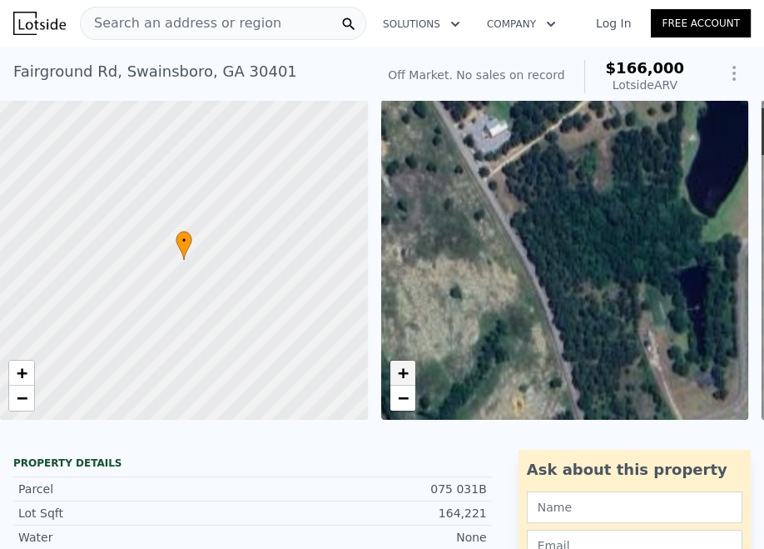
click at [398, 371] on span "+" at bounding box center [402, 372] width 11 height 21
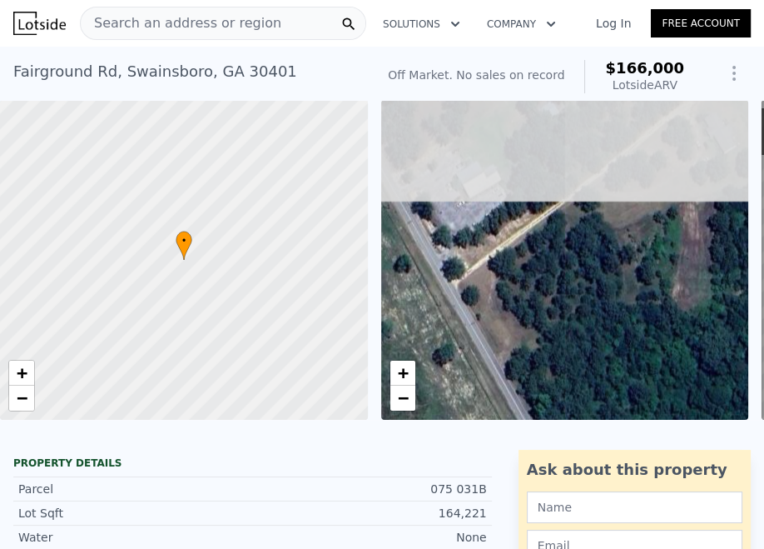
drag, startPoint x: 509, startPoint y: 178, endPoint x: 591, endPoint y: 412, distance: 248.1
click at [591, 412] on div "• + −" at bounding box center [565, 260] width 368 height 320
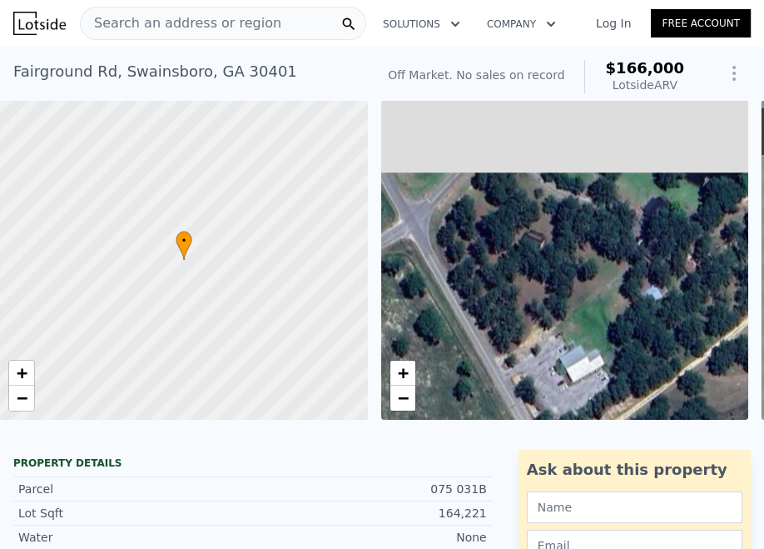
drag
click at [590, 371] on div "• + −" at bounding box center [565, 260] width 368 height 320
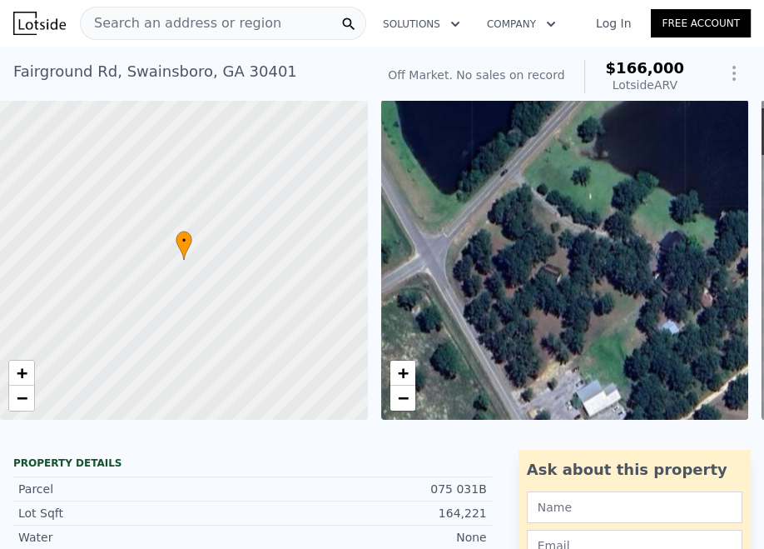
click at [550, 274] on div "• + −" at bounding box center [565, 260] width 368 height 320
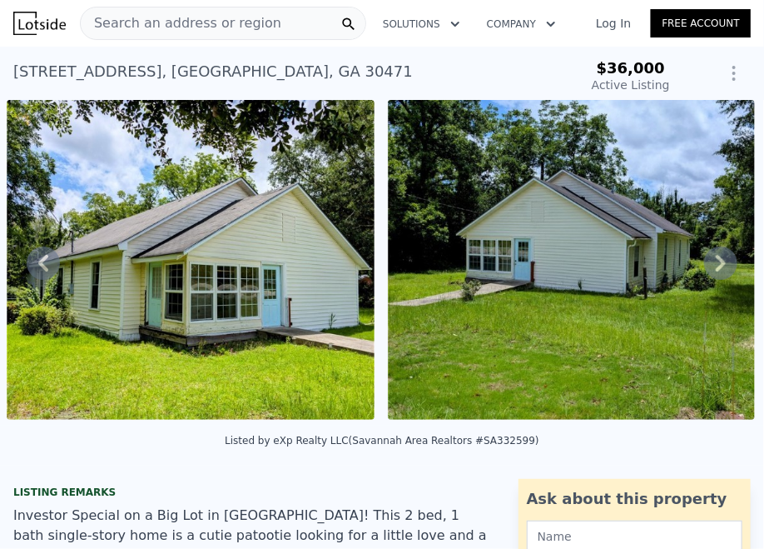
scroll to position [0, 1143]
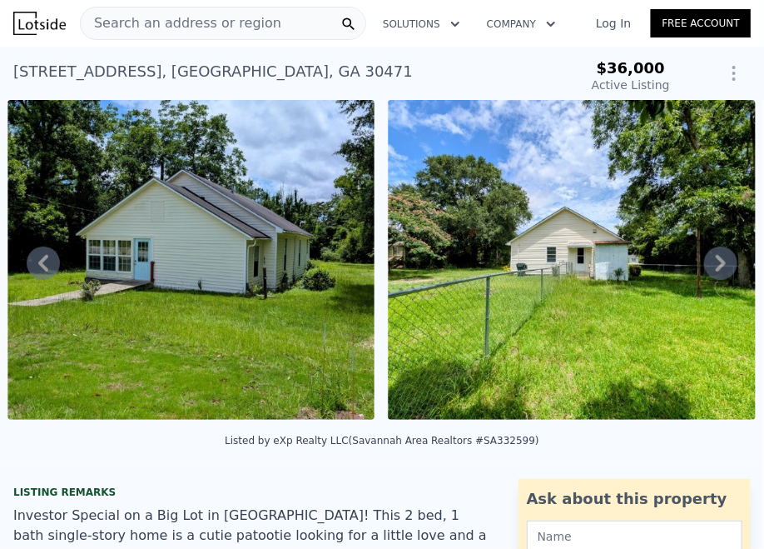
click at [602, 271] on img at bounding box center [572, 260] width 368 height 320
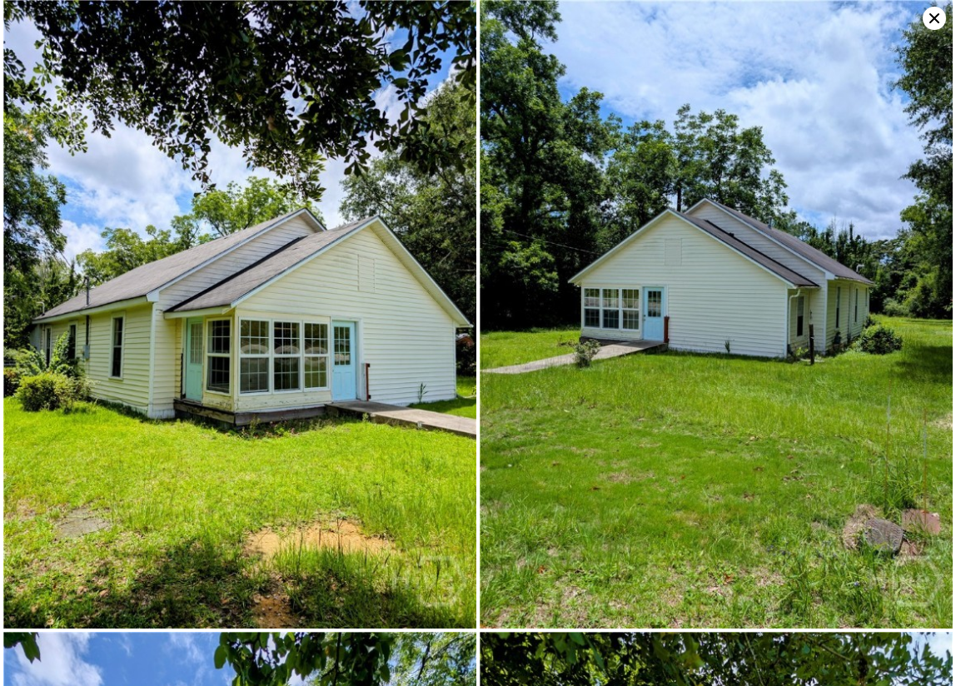
drag, startPoint x: 757, startPoint y: 2, endPoint x: 681, endPoint y: 304, distance: 311.7
click at [681, 304] on img at bounding box center [716, 314] width 473 height 629
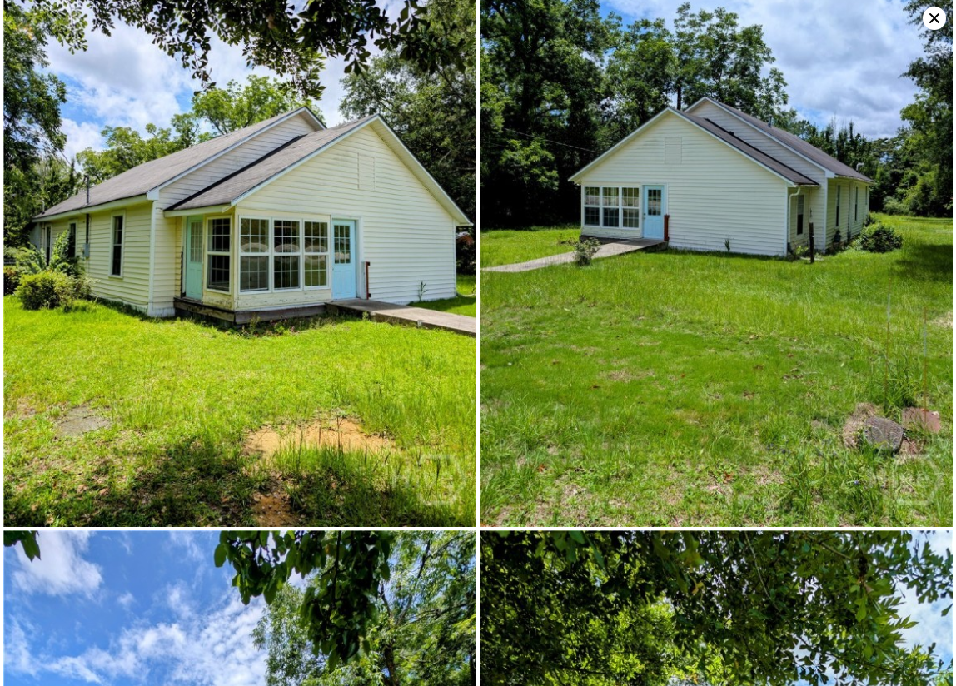
scroll to position [0, 0]
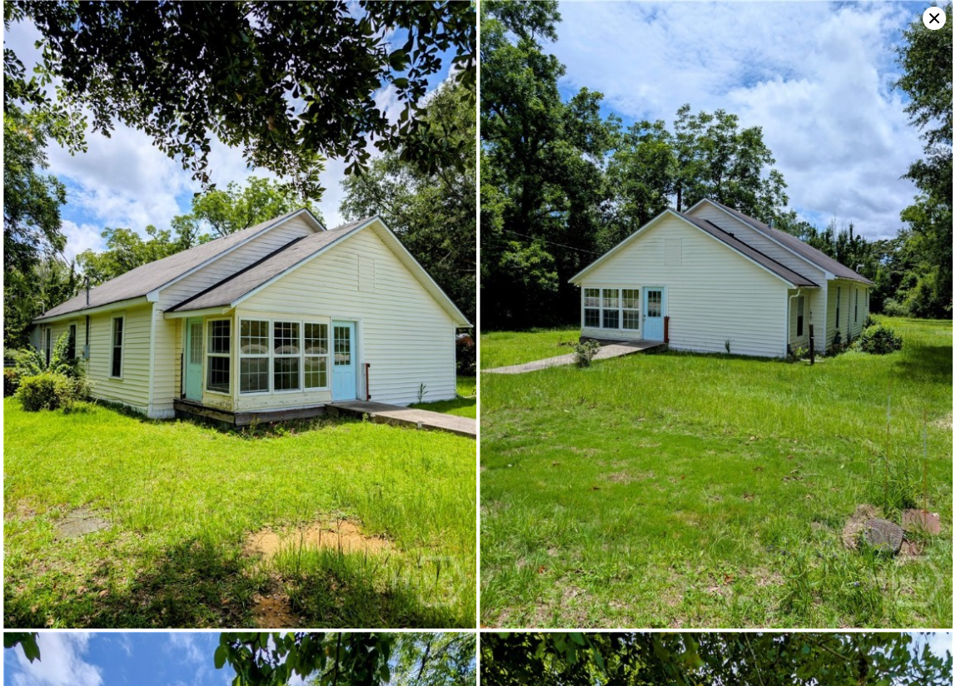
click at [764, 24] on icon at bounding box center [934, 18] width 23 height 23
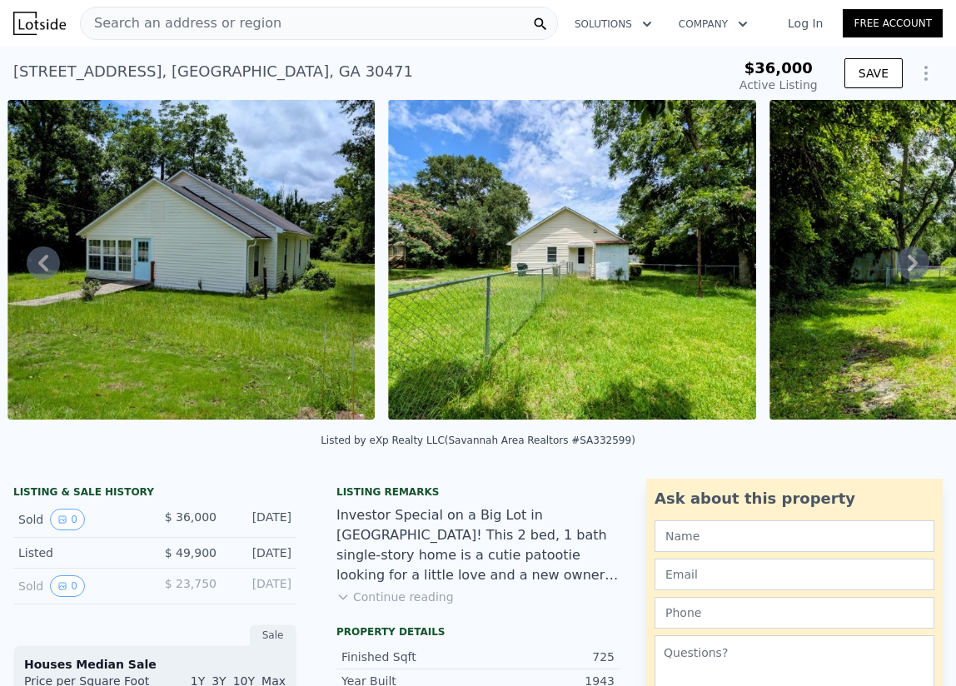
click at [217, 24] on span "Search an address or region" at bounding box center [181, 23] width 201 height 20
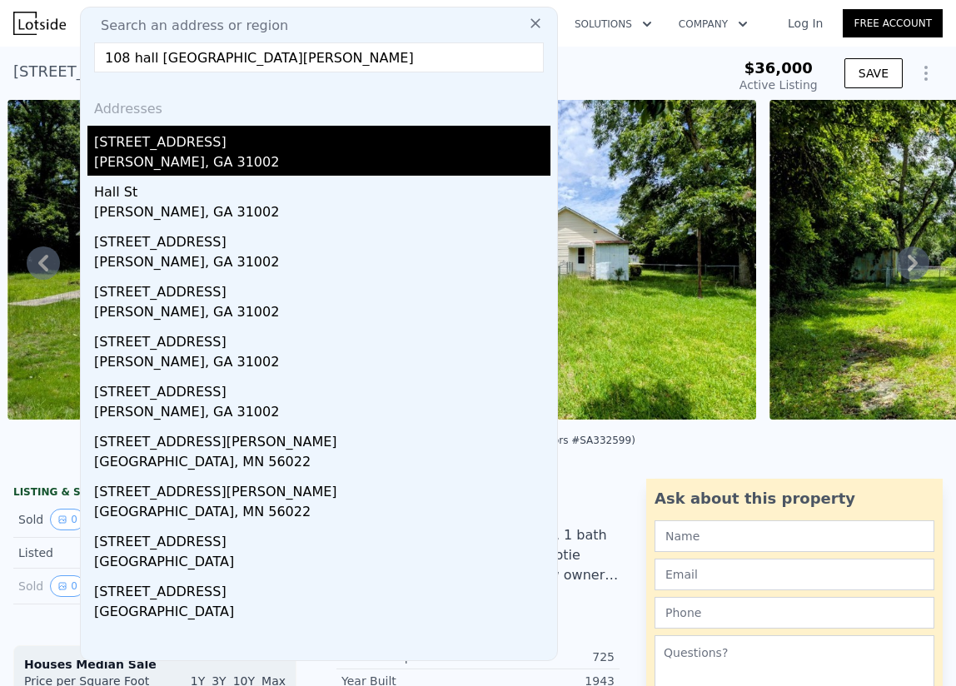
type input "108 hall st adrian"
click at [190, 160] on div "Adrian, GA 31002" at bounding box center [322, 163] width 456 height 23
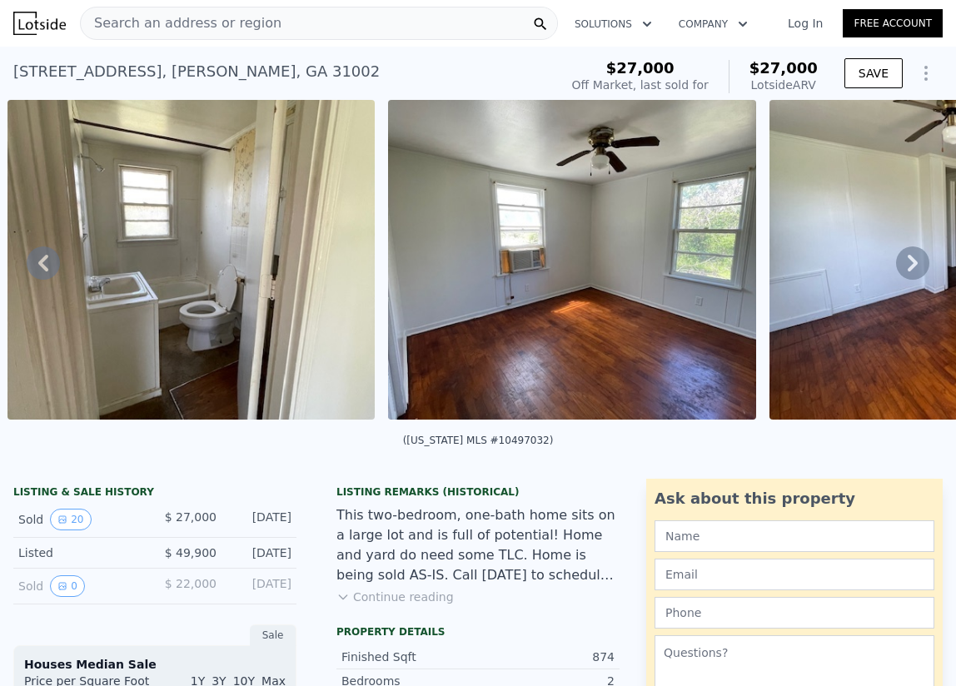
click at [764, 274] on icon at bounding box center [912, 263] width 33 height 33
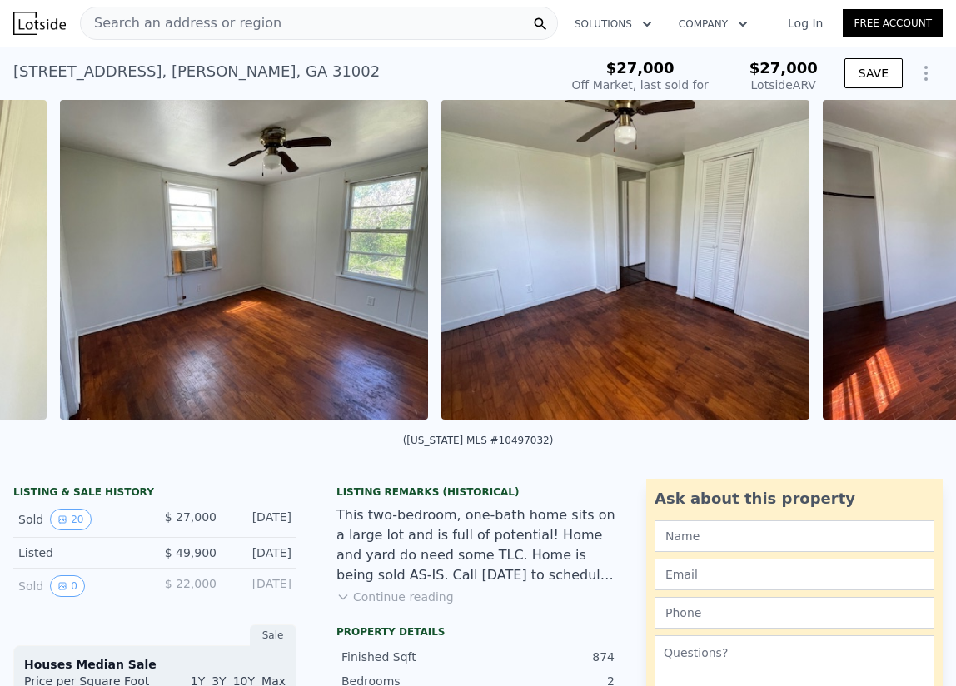
scroll to position [0, 1524]
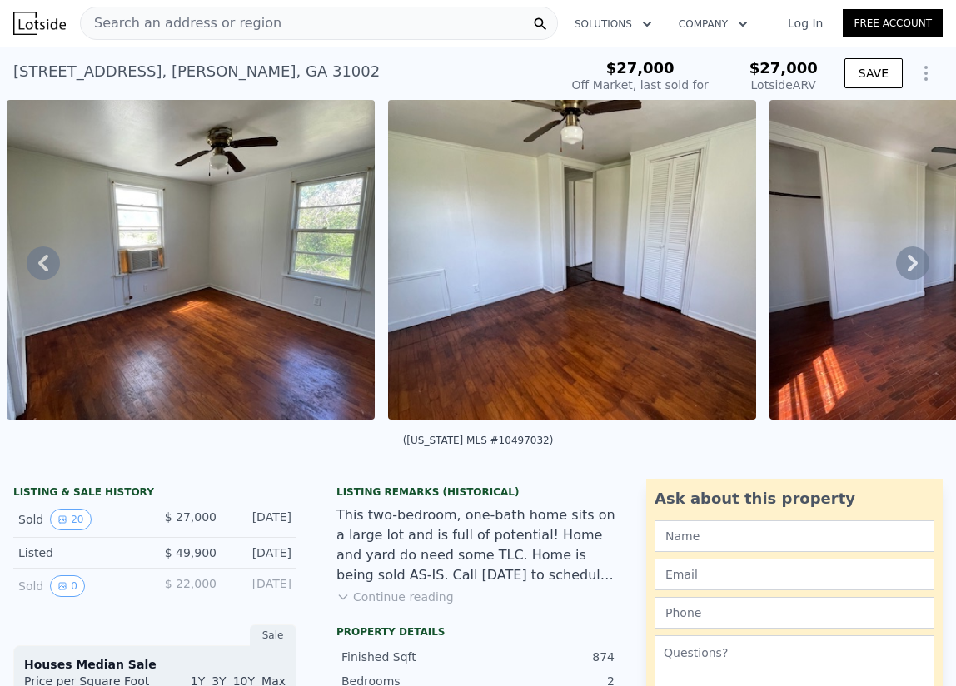
click at [764, 329] on img at bounding box center [953, 260] width 368 height 320
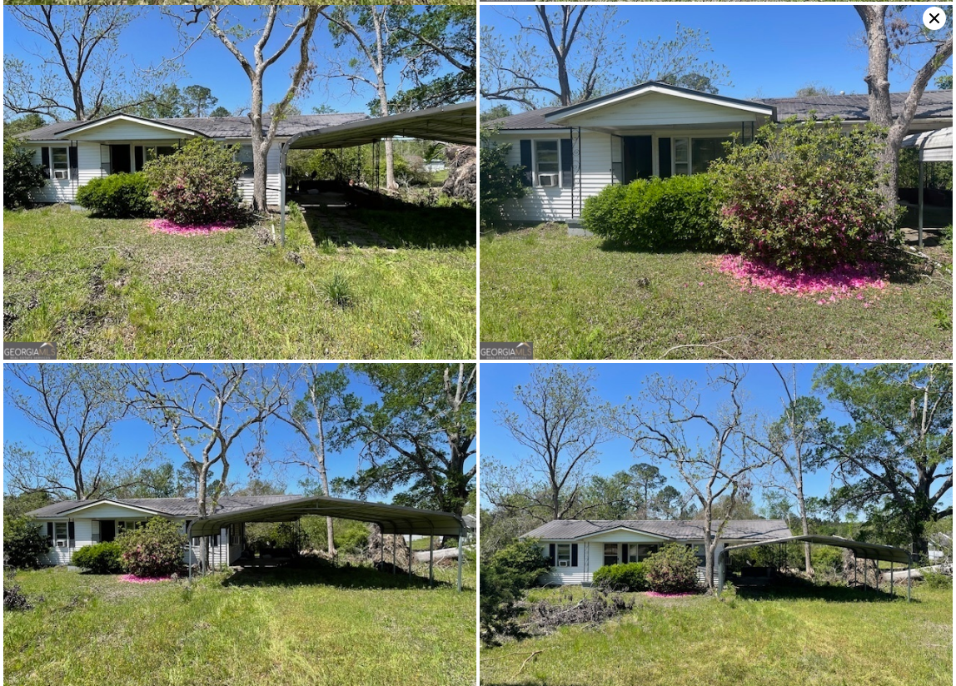
scroll to position [4124, 0]
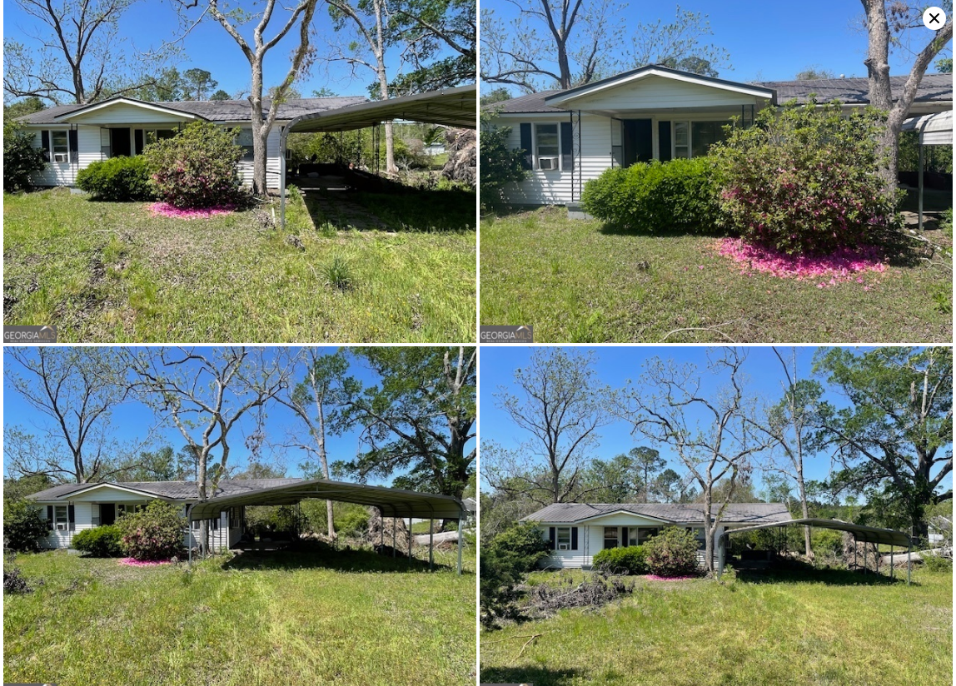
drag, startPoint x: 799, startPoint y: 670, endPoint x: 739, endPoint y: 639, distance: 68.5
click at [764, 548] on img at bounding box center [716, 523] width 473 height 355
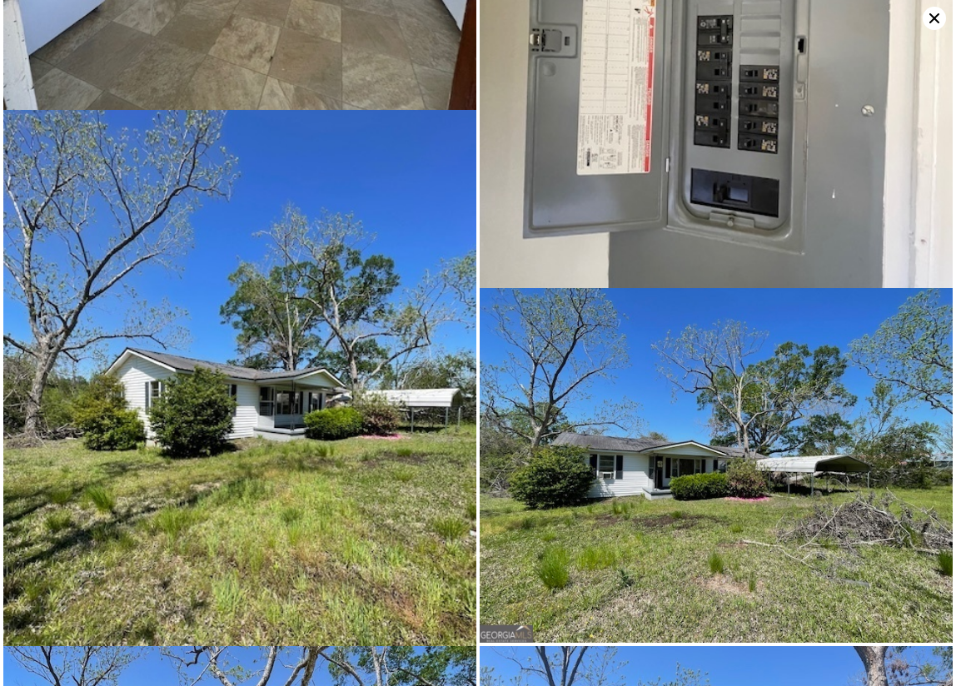
scroll to position [3218, 0]
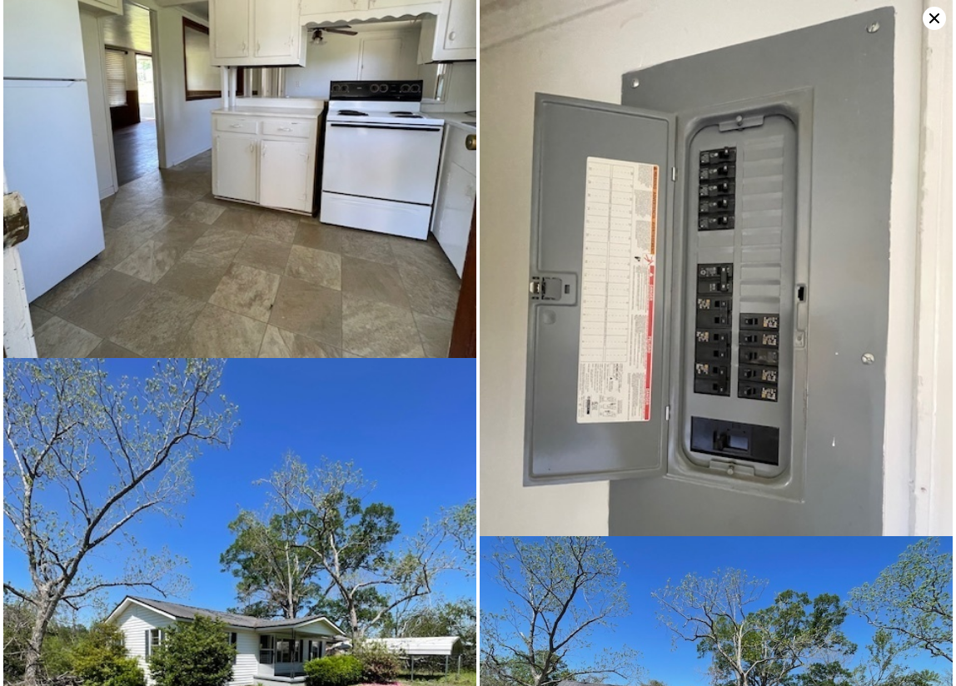
click at [764, 17] on icon at bounding box center [934, 18] width 23 height 23
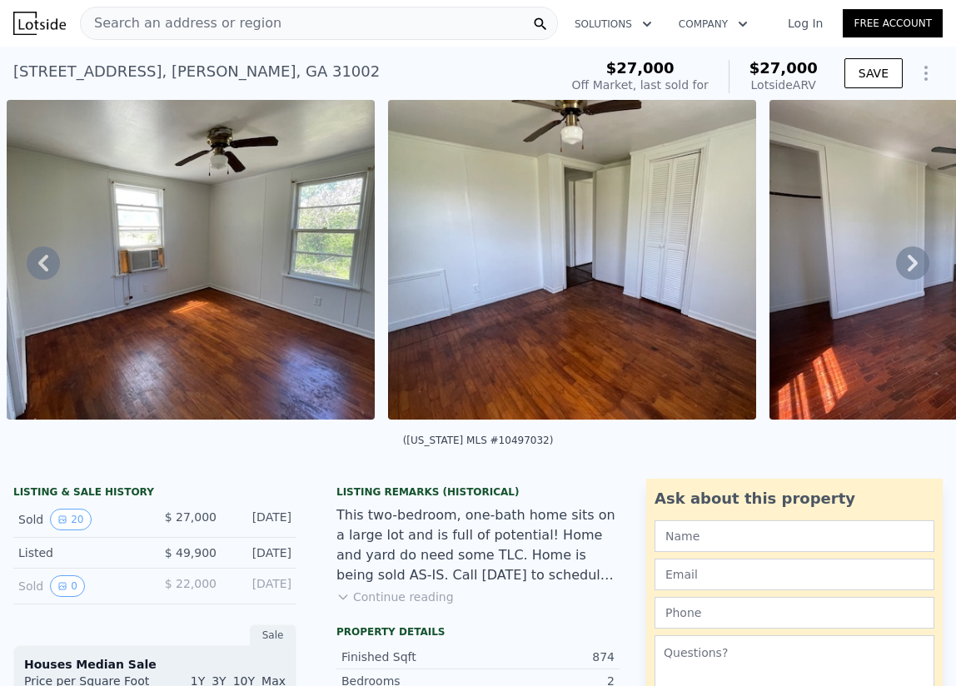
click at [223, 31] on span "Search an address or region" at bounding box center [181, 23] width 201 height 20
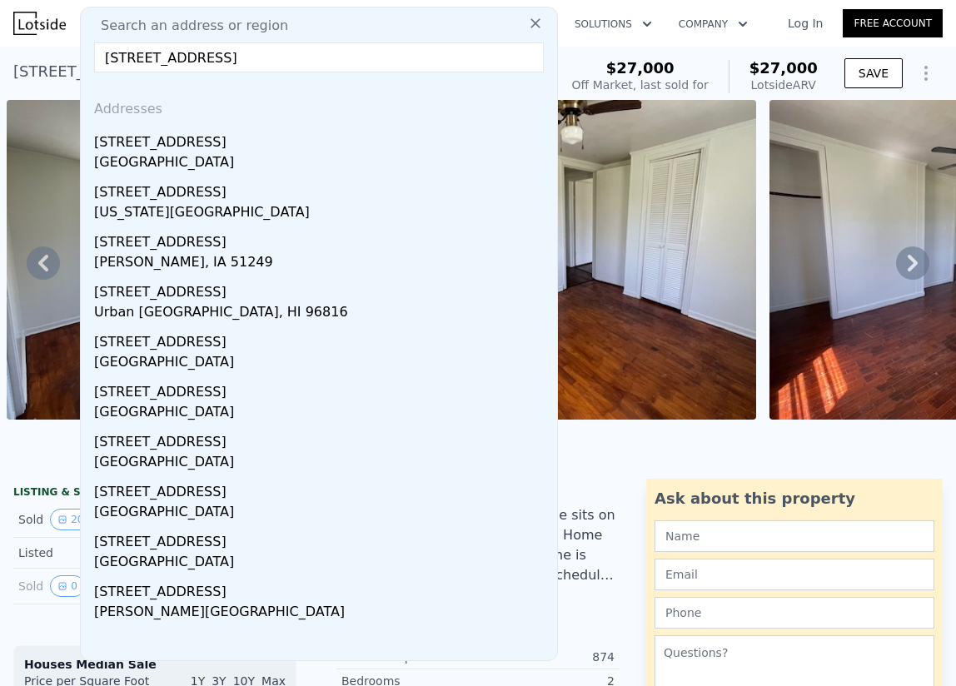
click at [246, 52] on input "912 5th ave" at bounding box center [319, 57] width 450 height 30
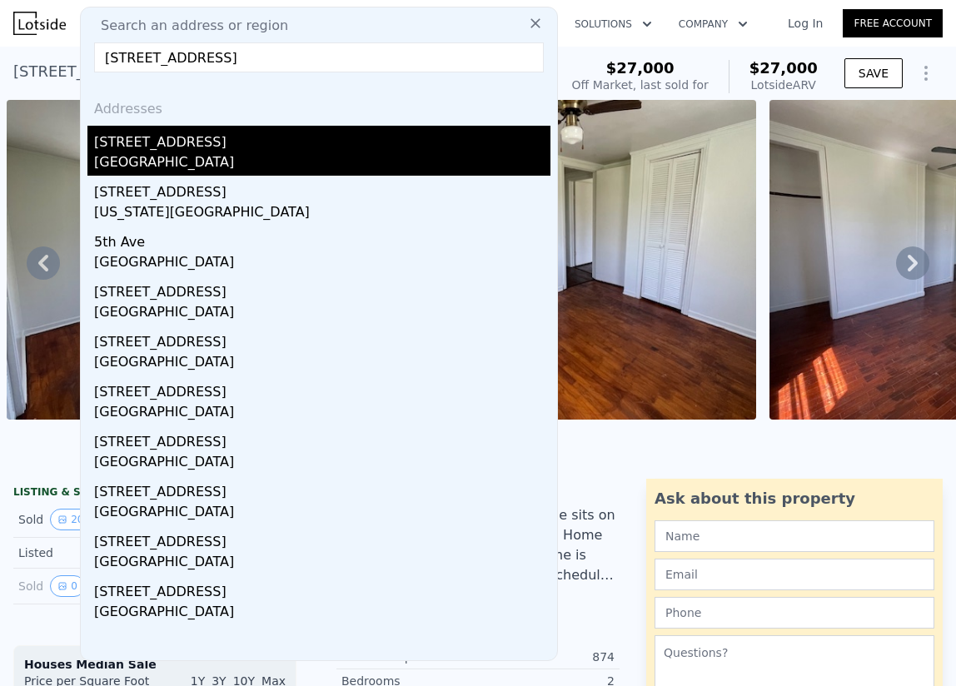
type input "912 5th ave twin city"
click at [217, 144] on div "912 5th Ave" at bounding box center [322, 139] width 456 height 27
type input "2"
type input "1"
type input "660"
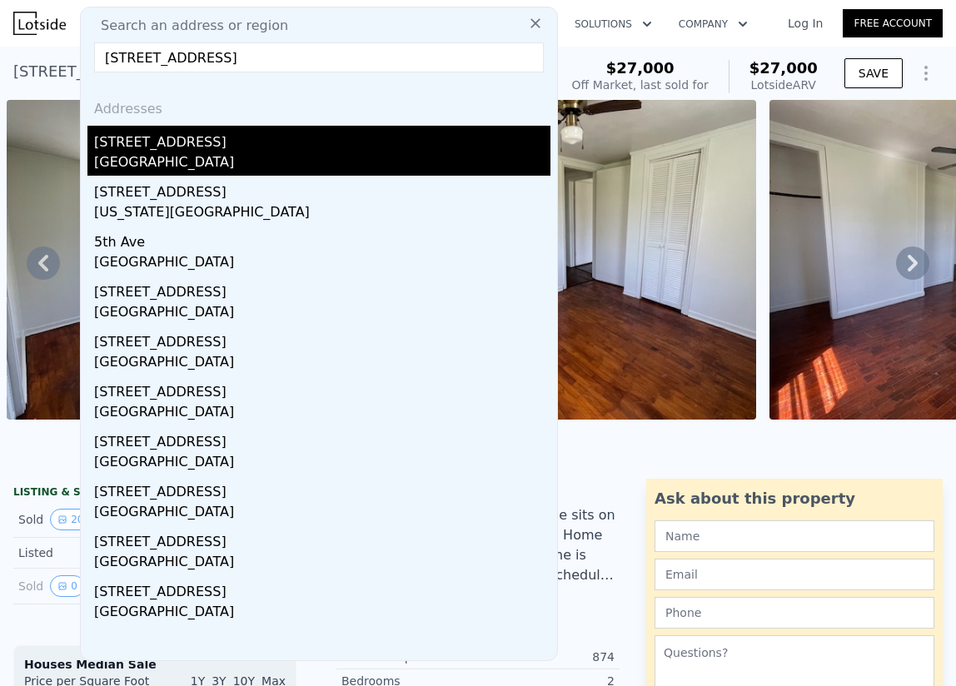
type input "960"
type input "16988.4"
type input "40510.8"
type input "$ 36,000"
type input "-$ 62,232"
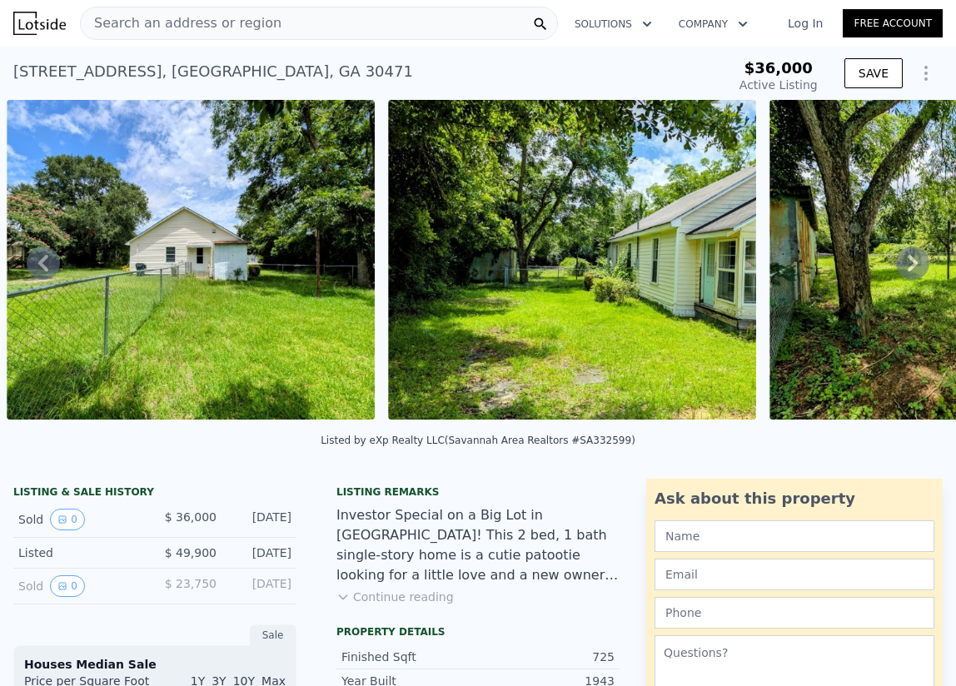
click at [764, 263] on icon at bounding box center [912, 263] width 33 height 33
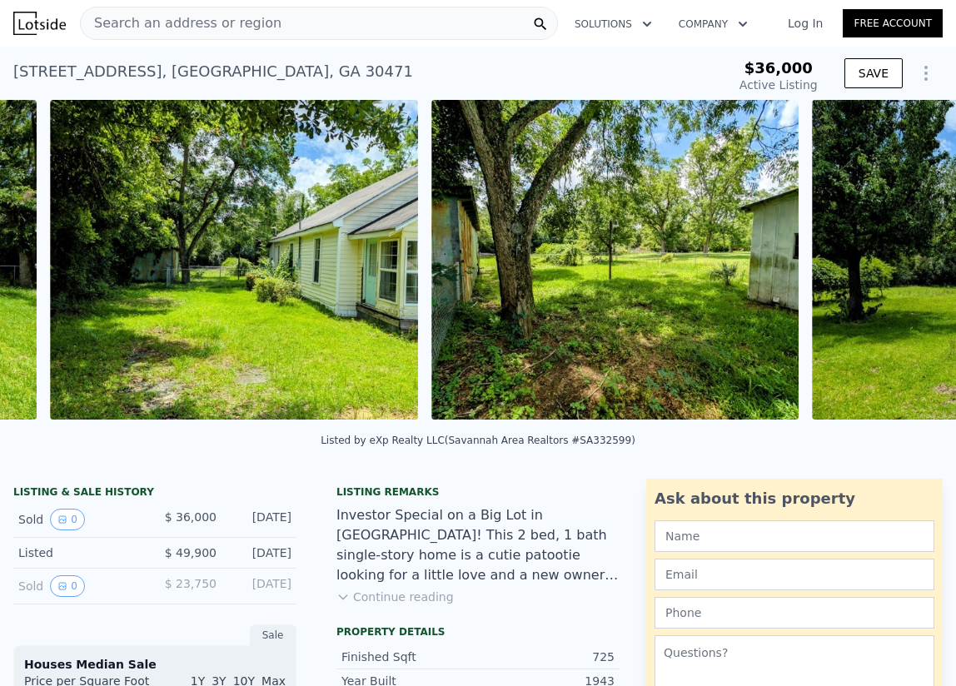
scroll to position [0, 1905]
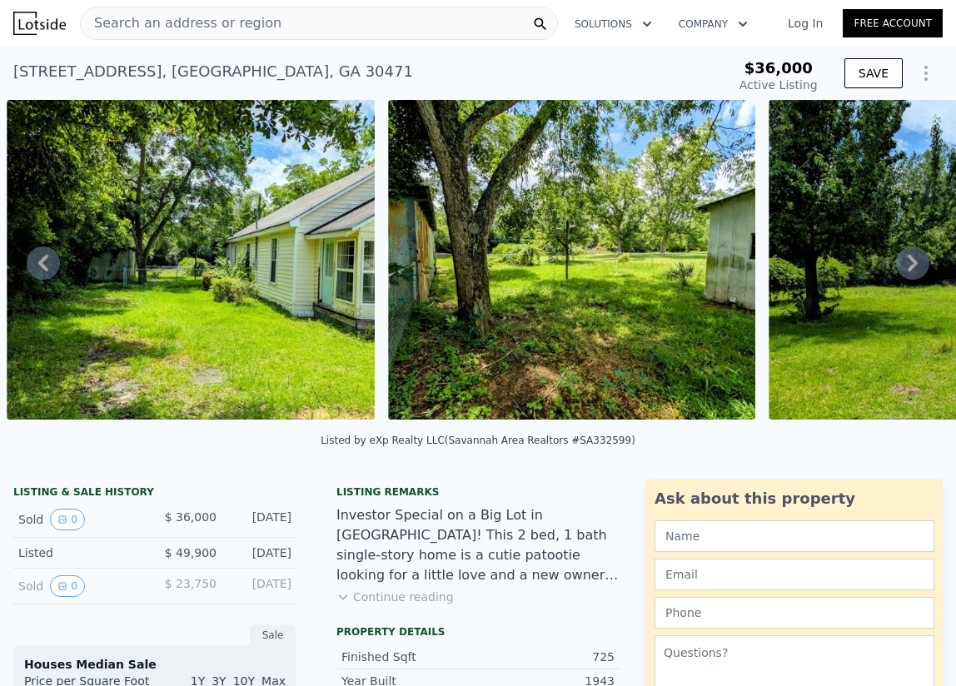
click at [764, 264] on icon at bounding box center [912, 263] width 33 height 33
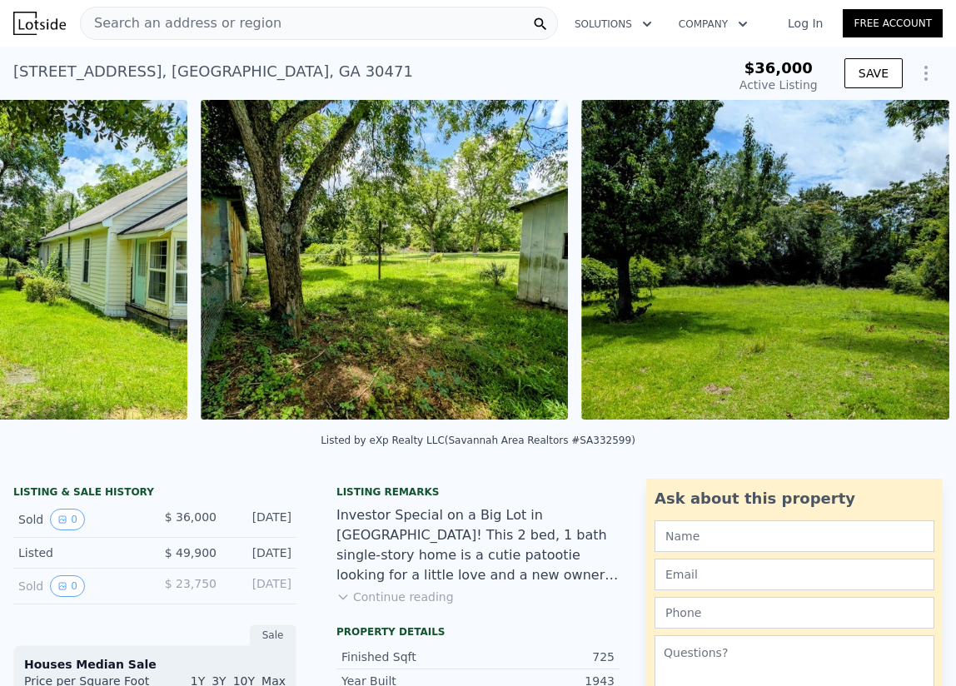
scroll to position [0, 2105]
click at [764, 264] on img at bounding box center [765, 260] width 368 height 320
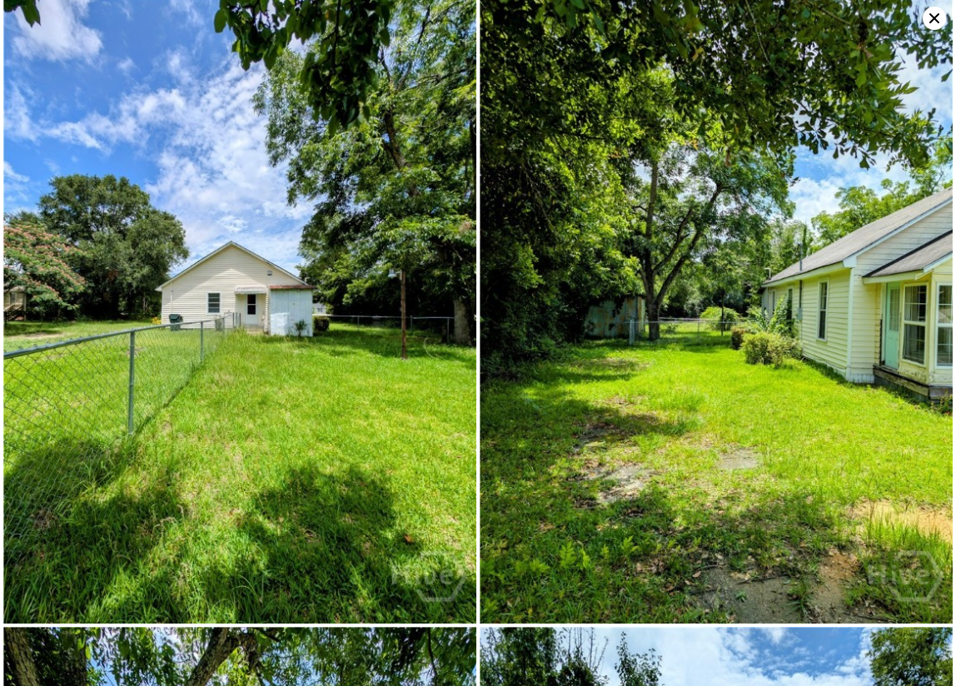
scroll to position [623, 0]
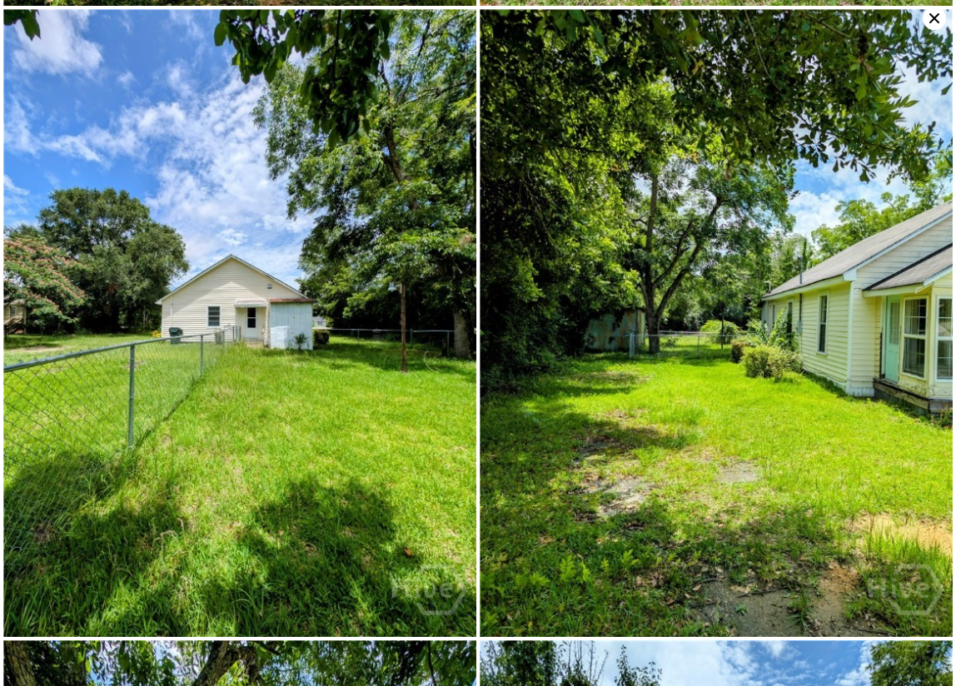
click at [764, 14] on icon at bounding box center [934, 18] width 10 height 10
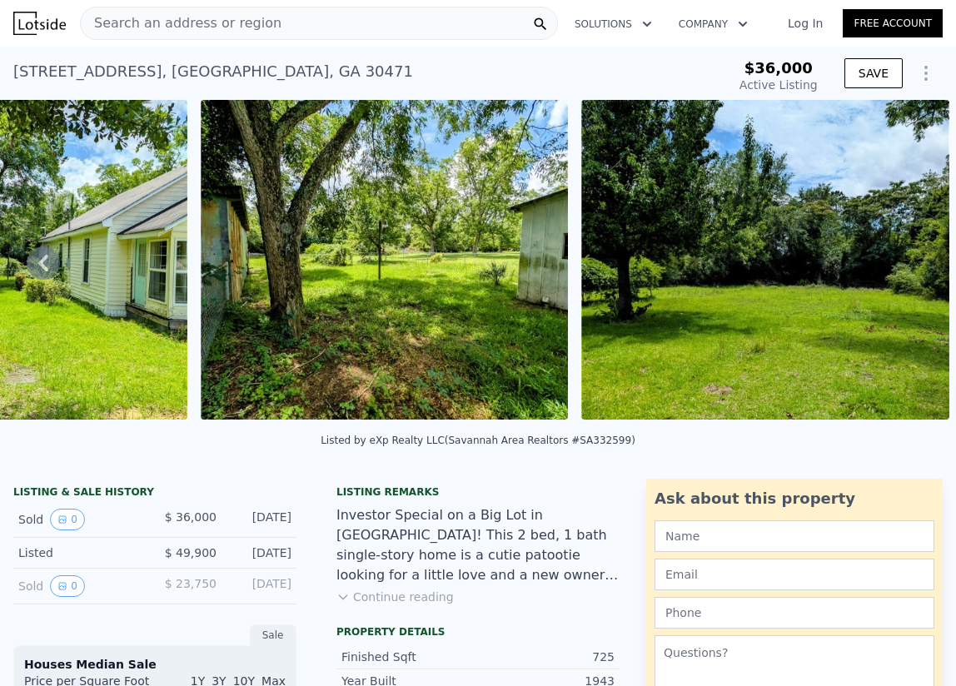
click at [224, 20] on span "Search an address or region" at bounding box center [181, 23] width 201 height 20
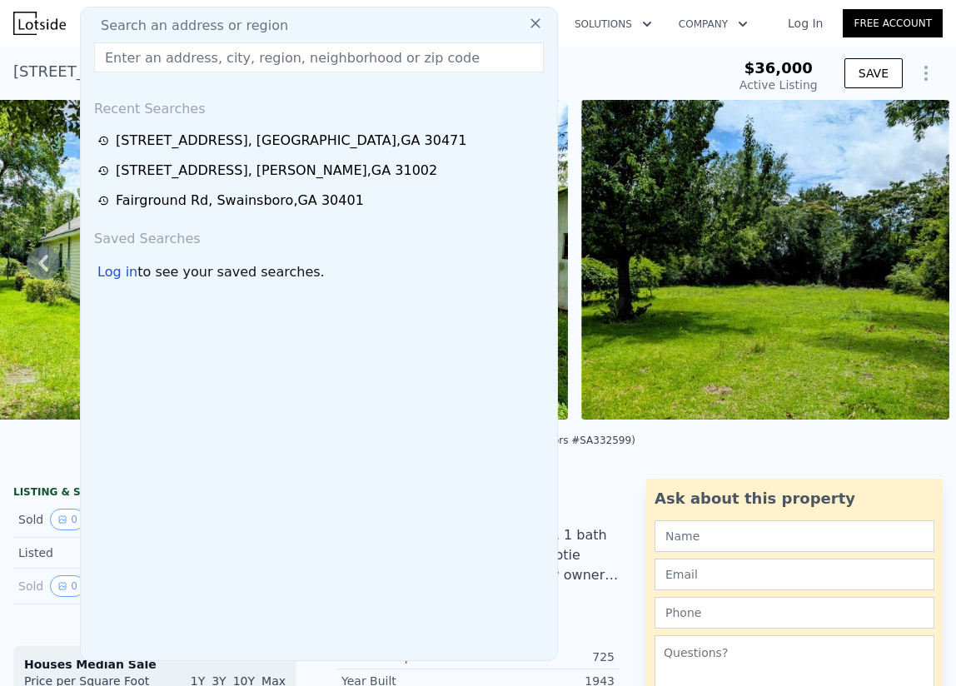
type input "p"
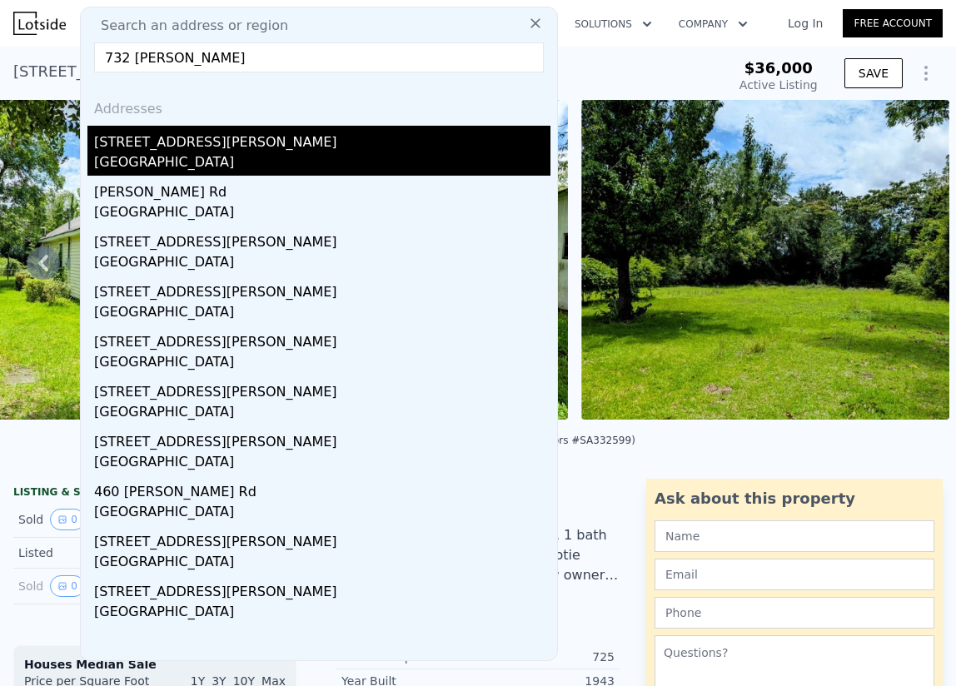
type input "732 sam overstreet"
click at [270, 172] on div "Emanuel County, GA 30471" at bounding box center [322, 163] width 456 height 23
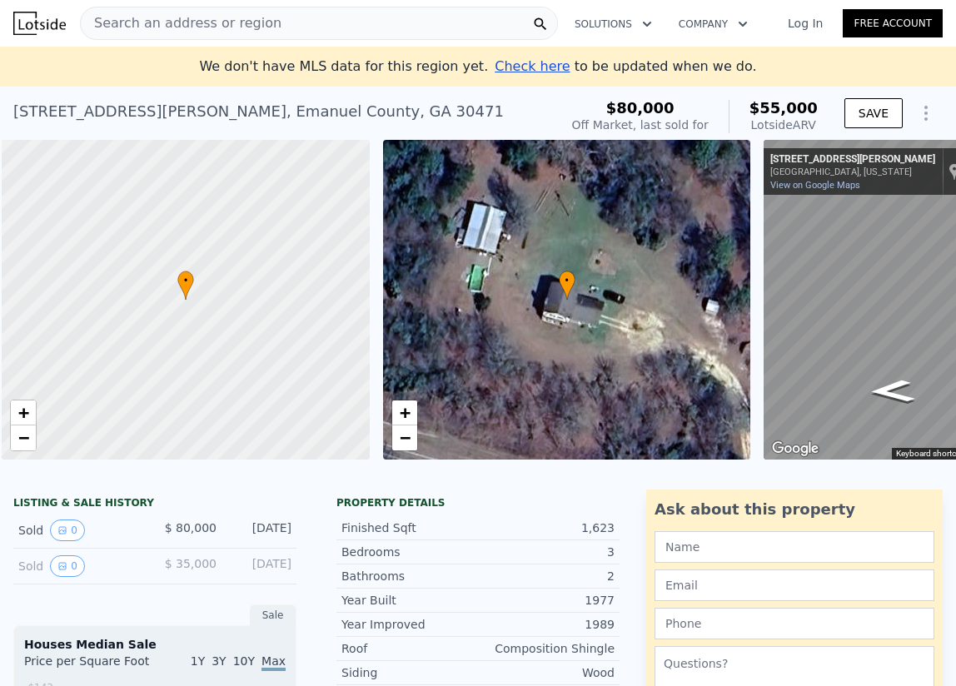
scroll to position [0, 7]
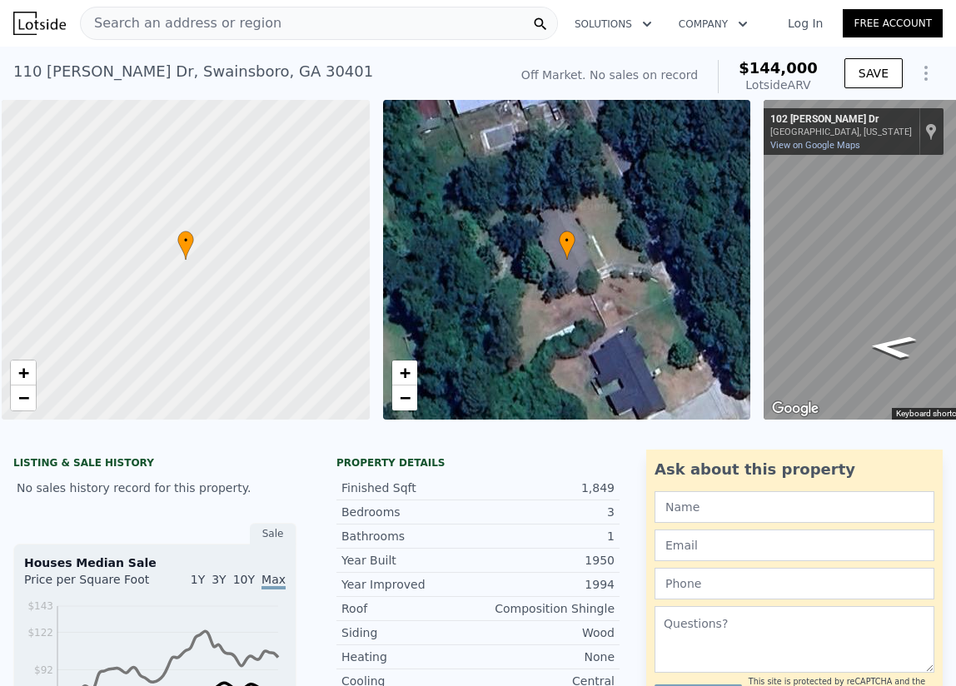
scroll to position [0, 7]
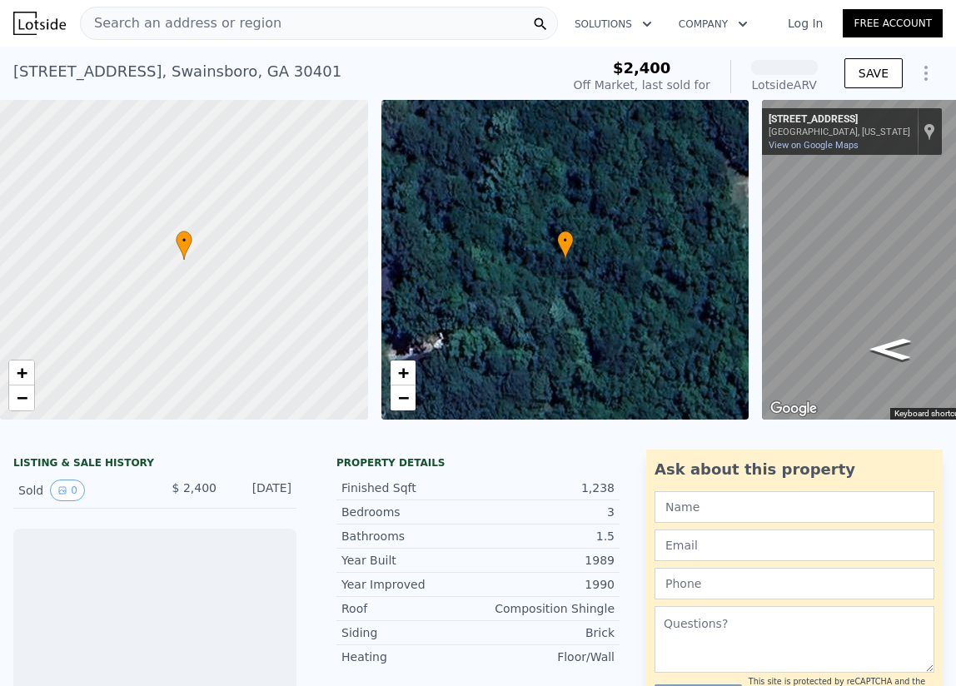
scroll to position [0, 207]
